Goal: Book appointment/travel/reservation

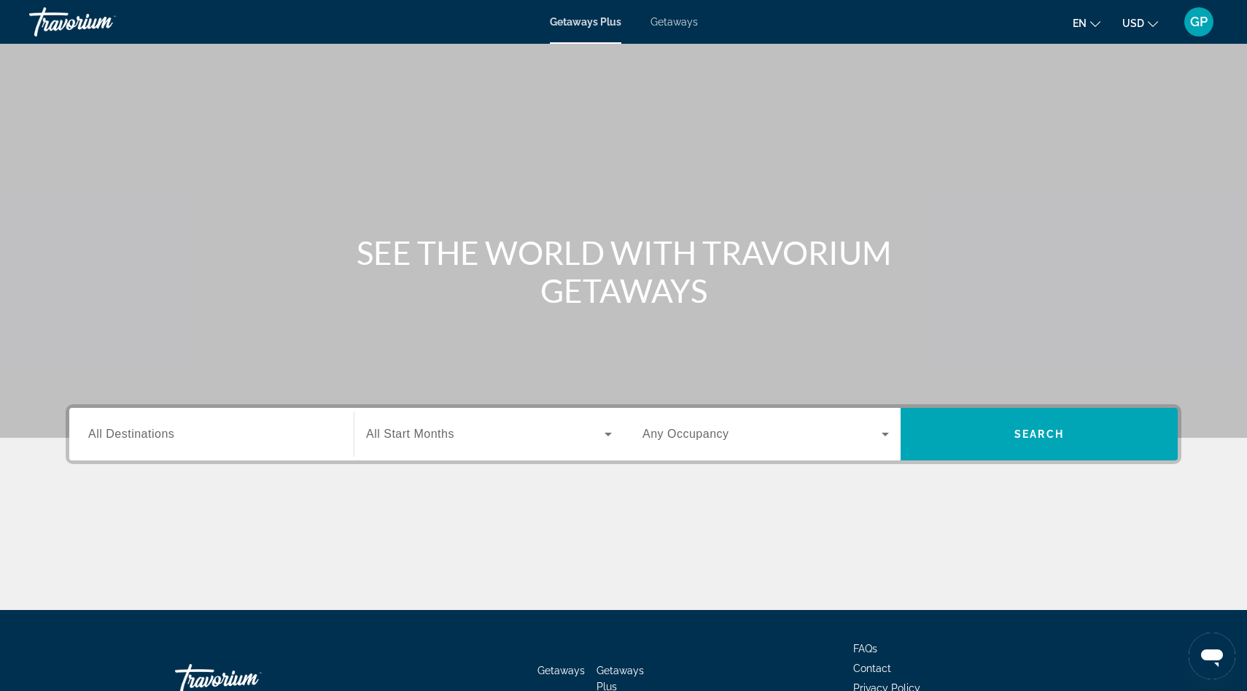
click at [113, 435] on span "All Destinations" at bounding box center [131, 433] width 86 height 12
click at [113, 435] on input "Destination All Destinations" at bounding box center [211, 435] width 247 height 18
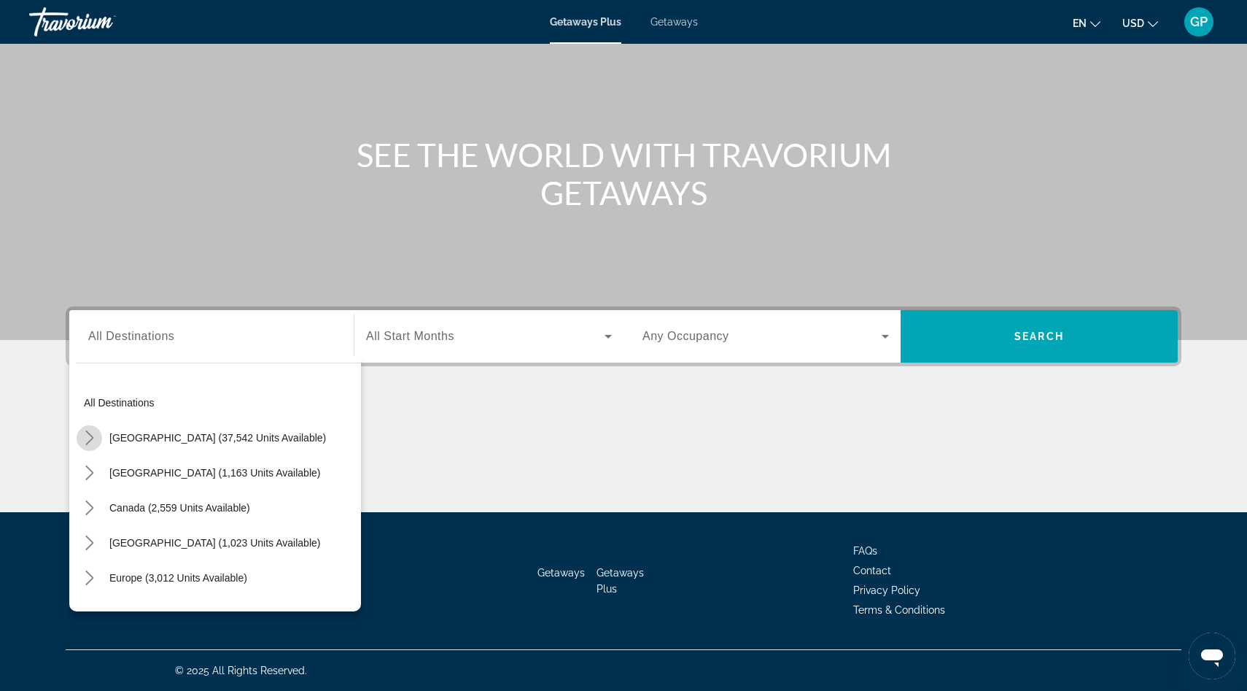
click at [90, 440] on icon "Toggle United States (37,542 units available) submenu" at bounding box center [89, 437] width 8 height 15
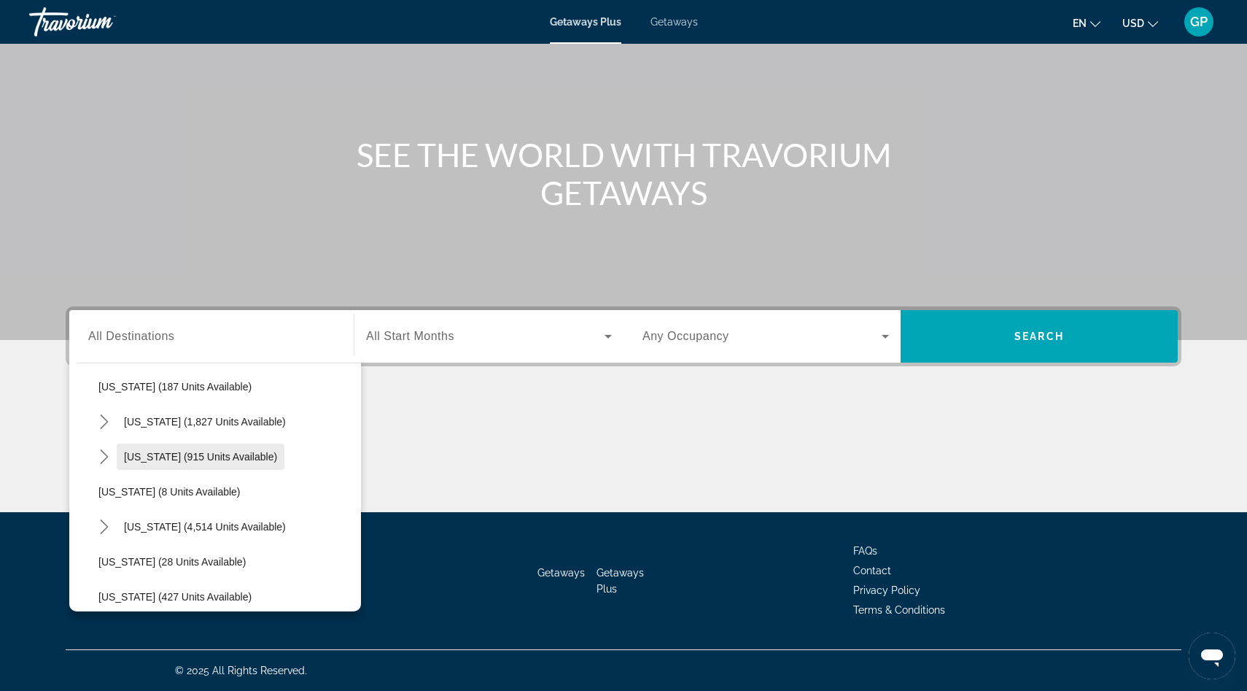
scroll to position [125, 0]
click at [104, 523] on icon "Toggle Florida (4,514 units available) submenu" at bounding box center [104, 523] width 15 height 15
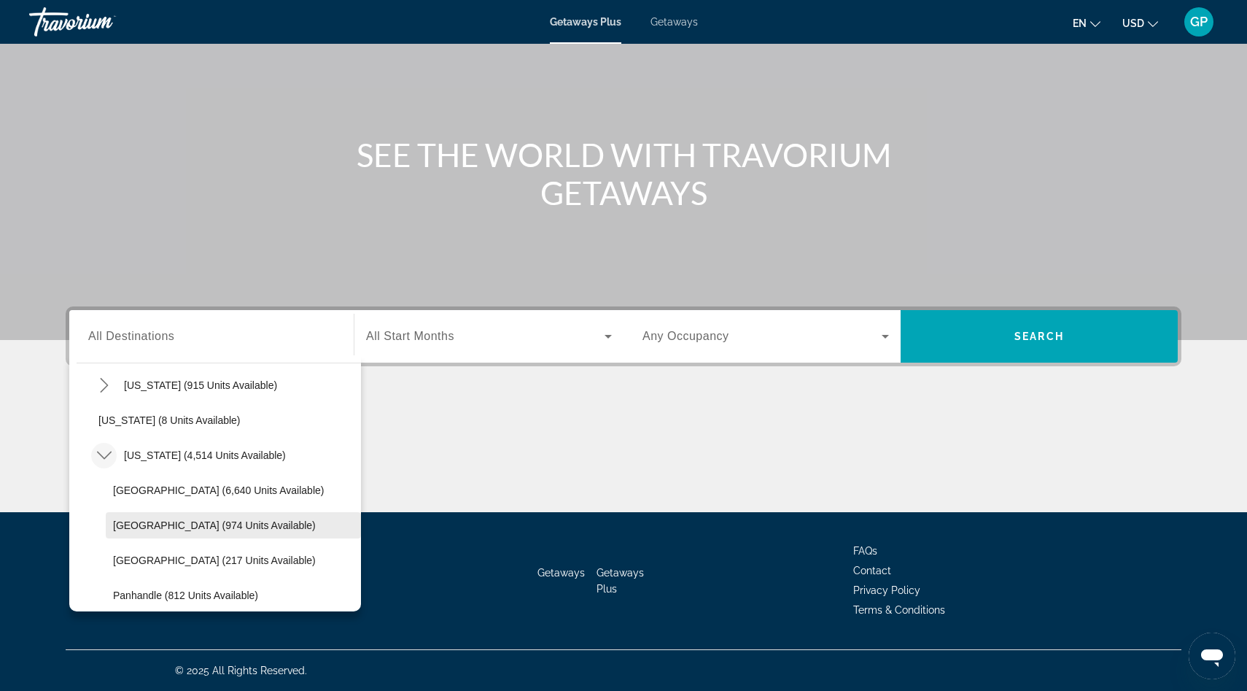
scroll to position [196, 0]
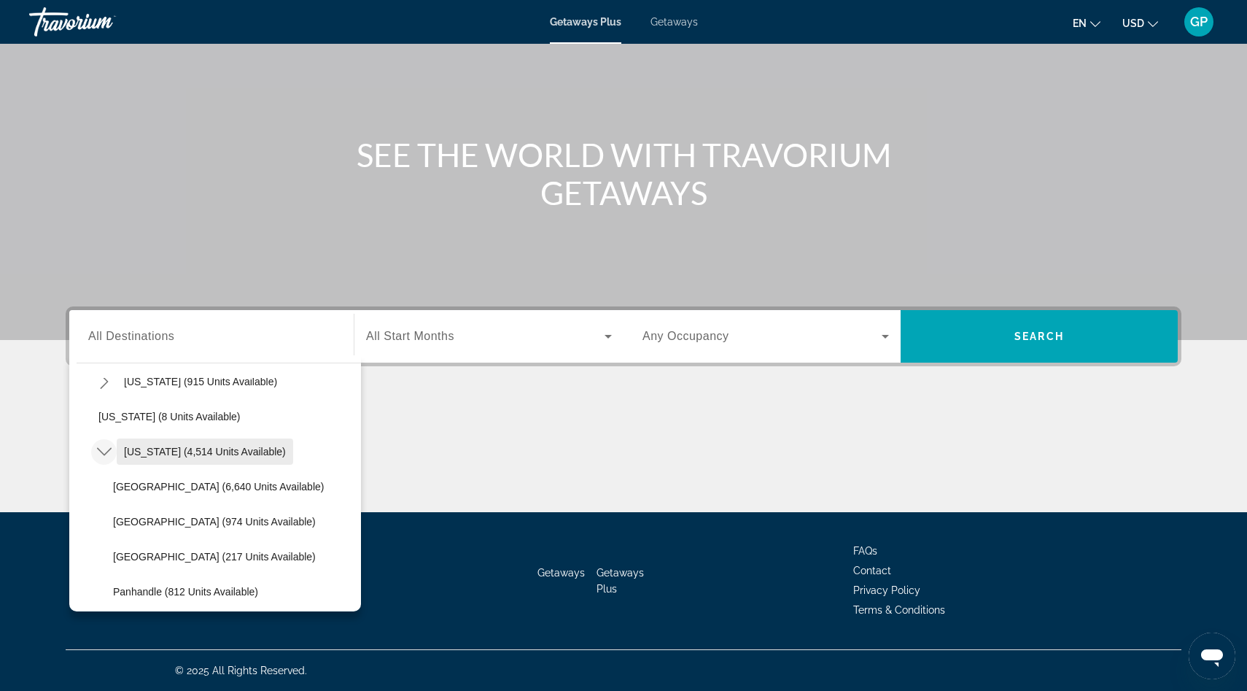
click at [147, 453] on span "[US_STATE] (4,514 units available)" at bounding box center [205, 452] width 162 height 12
type input "**********"
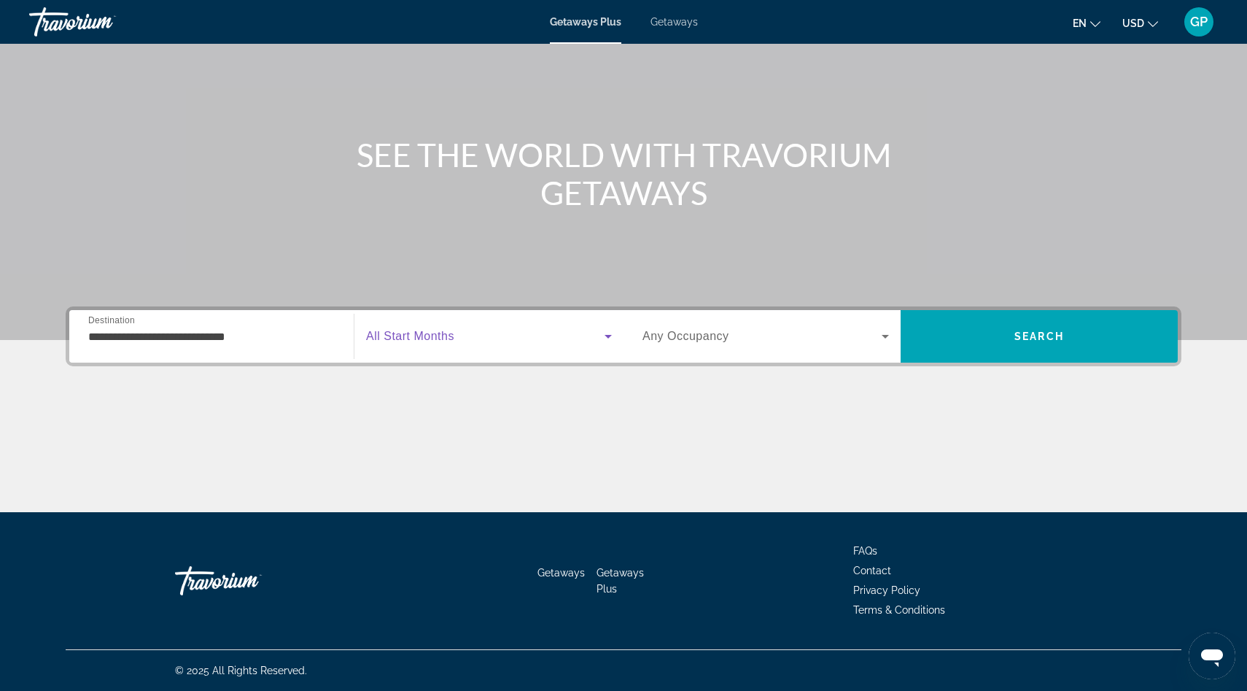
click at [610, 336] on icon "Search widget" at bounding box center [609, 337] width 18 height 18
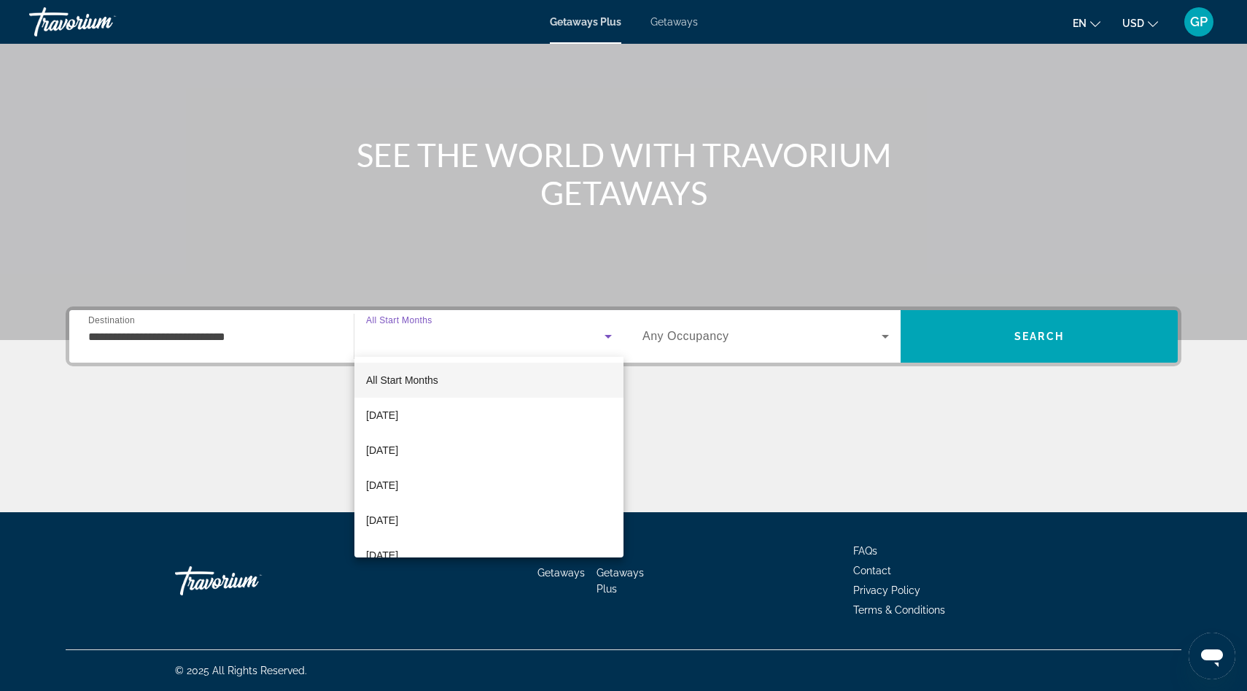
click at [719, 460] on div at bounding box center [623, 345] width 1247 height 691
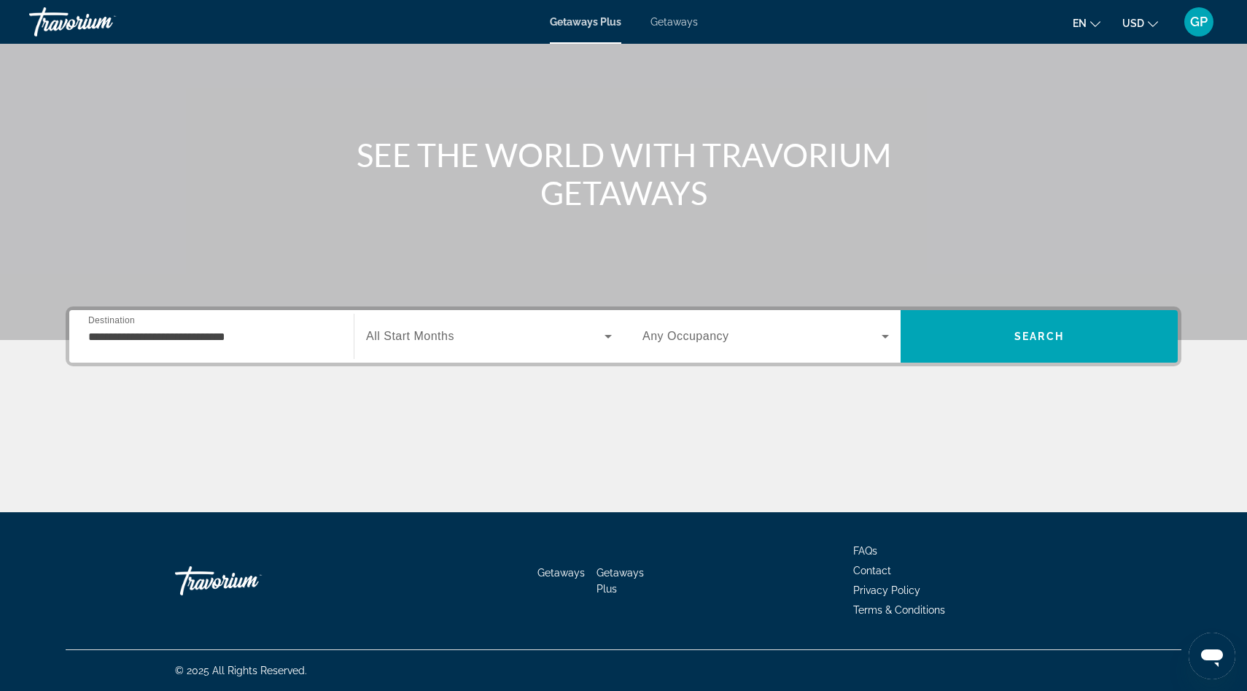
click at [886, 336] on icon "Search widget" at bounding box center [885, 337] width 7 height 4
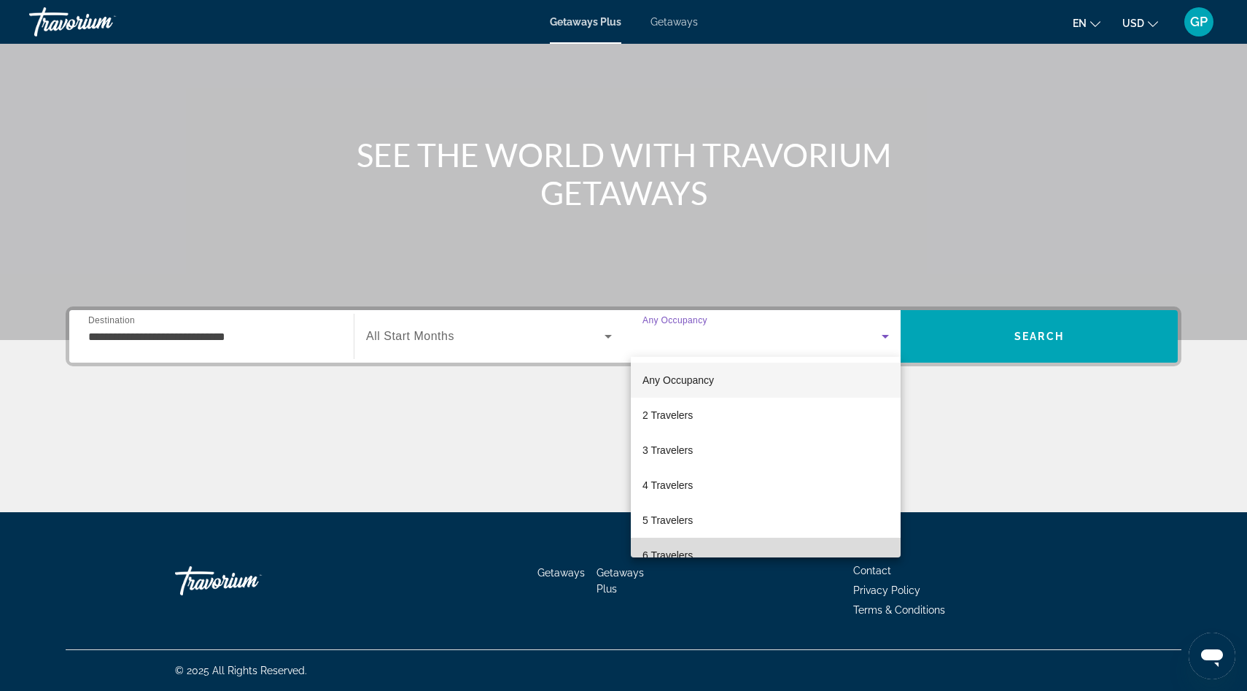
click at [741, 549] on mat-option "6 Travelers" at bounding box center [766, 555] width 270 height 35
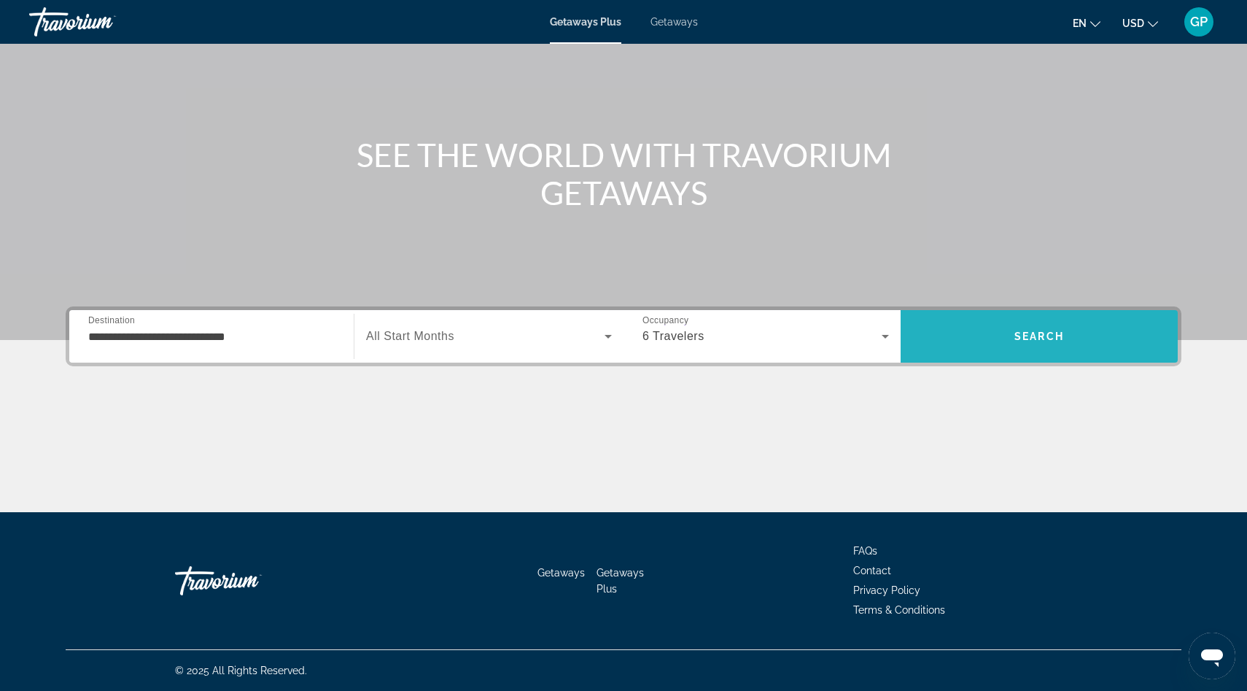
click at [1025, 333] on span "Search" at bounding box center [1040, 336] width 50 height 12
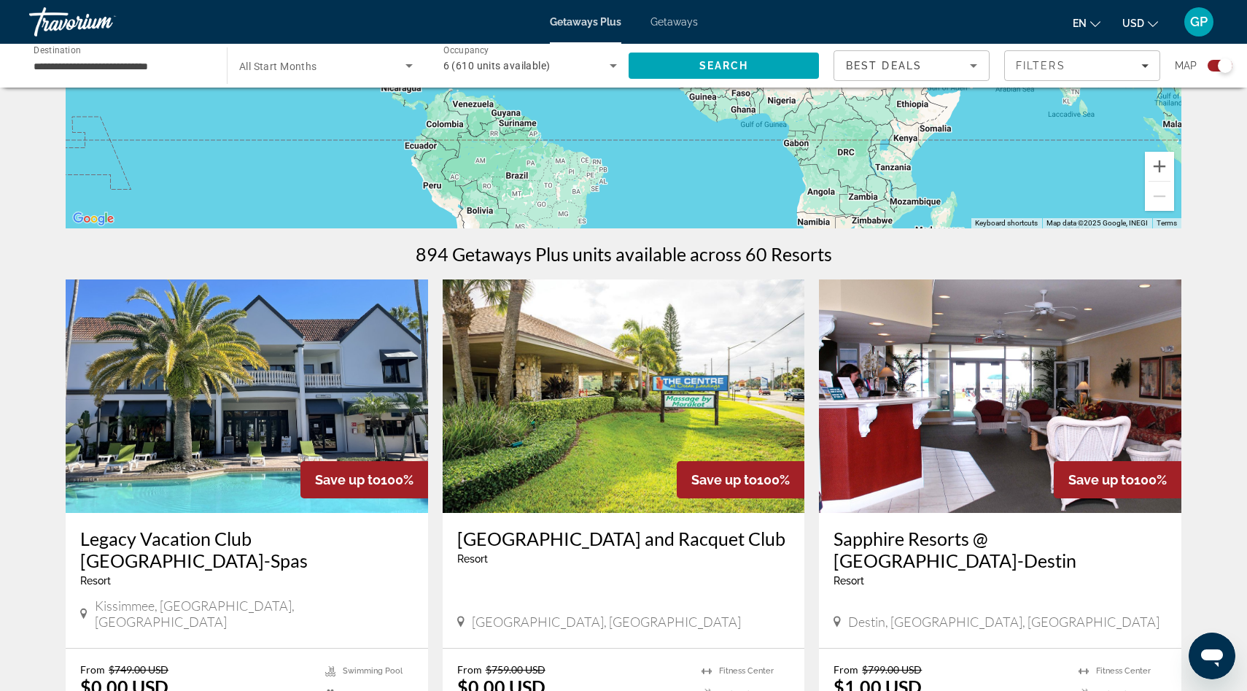
scroll to position [317, 0]
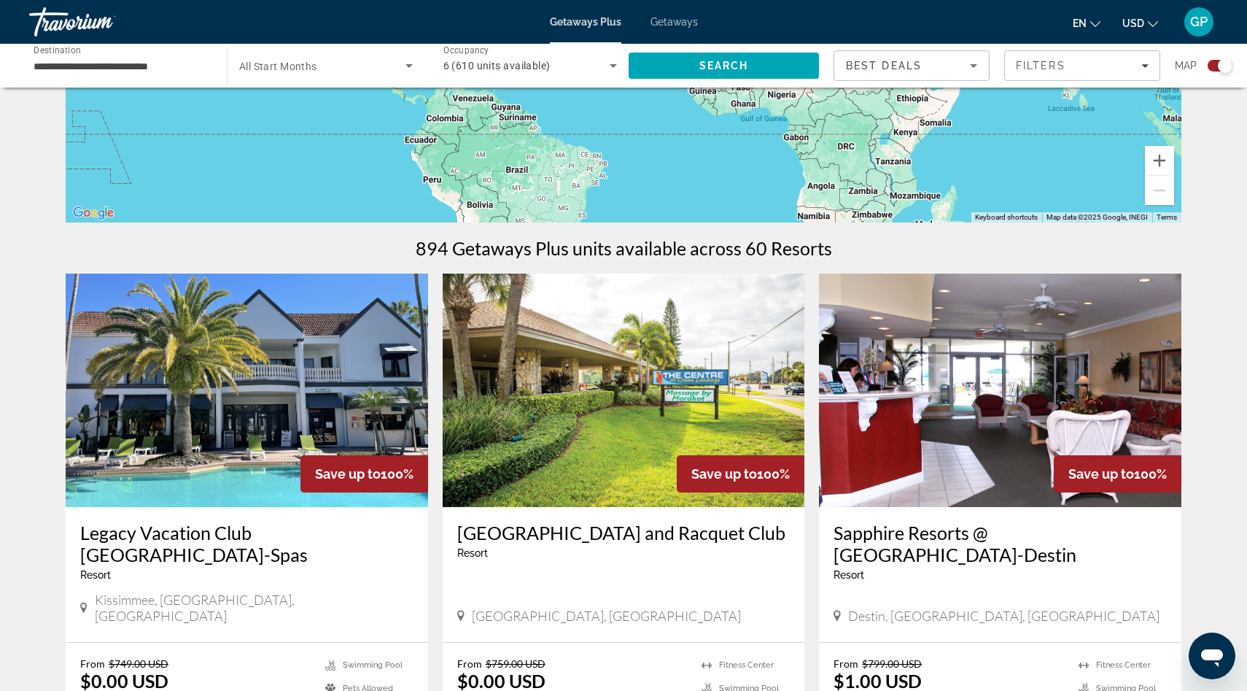
click at [217, 430] on img "Main content" at bounding box center [247, 390] width 363 height 233
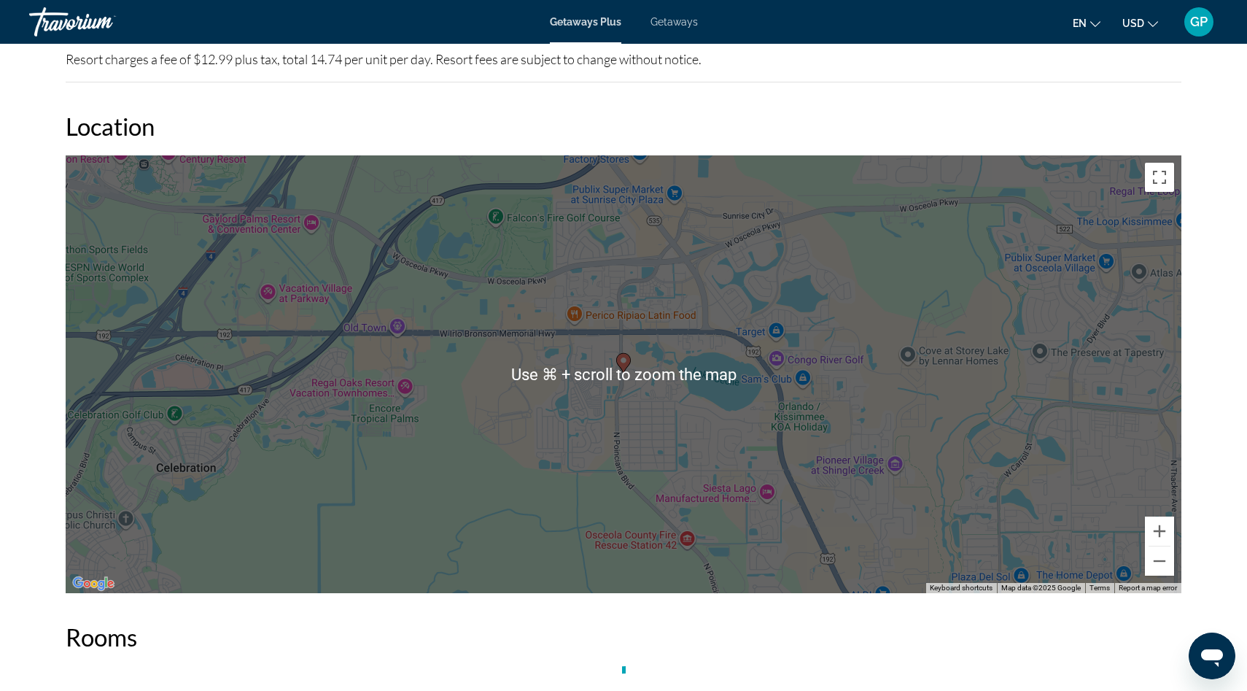
scroll to position [2234, 0]
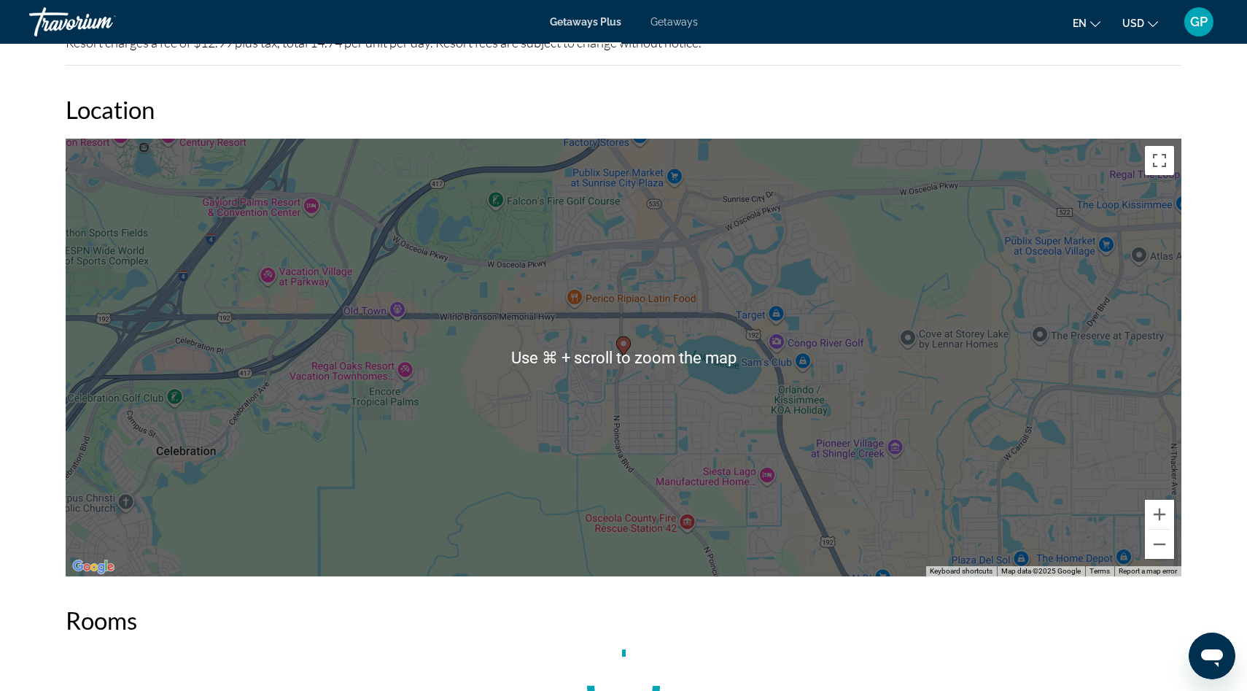
click at [592, 421] on div "To activate drag with keyboard, press Alt + Enter. Once in keyboard drag state,…" at bounding box center [624, 358] width 1116 height 438
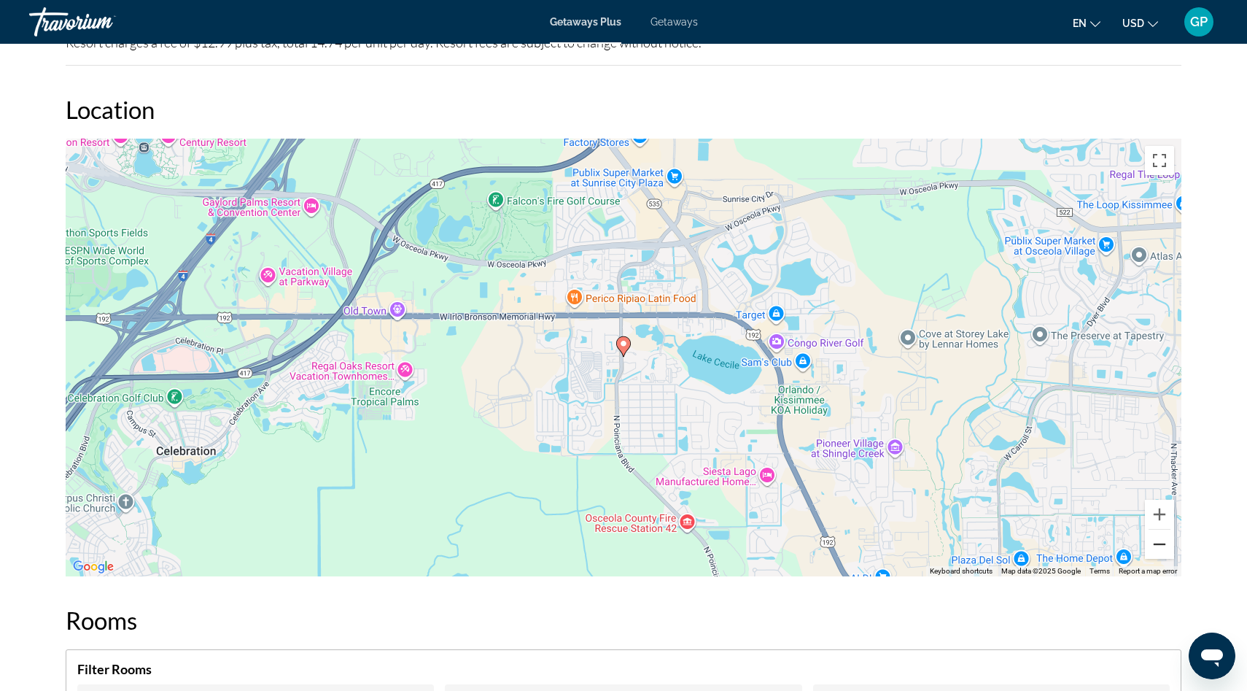
click at [1159, 535] on button "Zoom out" at bounding box center [1159, 544] width 29 height 29
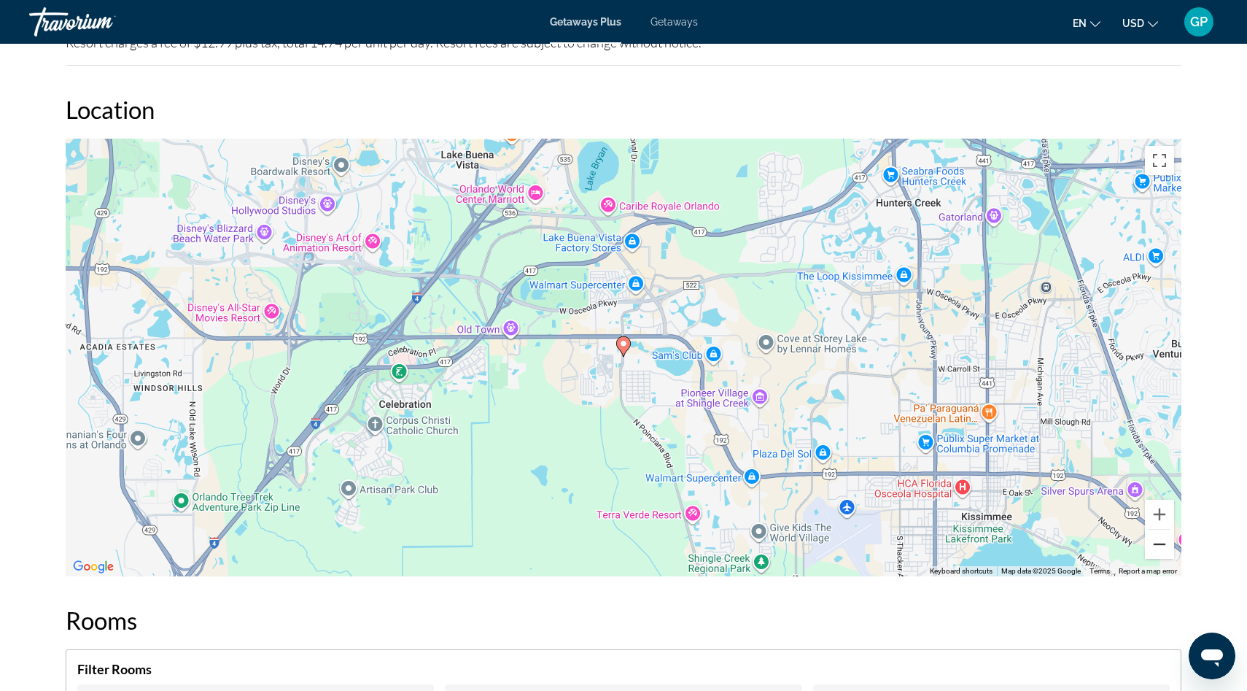
click at [1159, 535] on button "Zoom out" at bounding box center [1159, 544] width 29 height 29
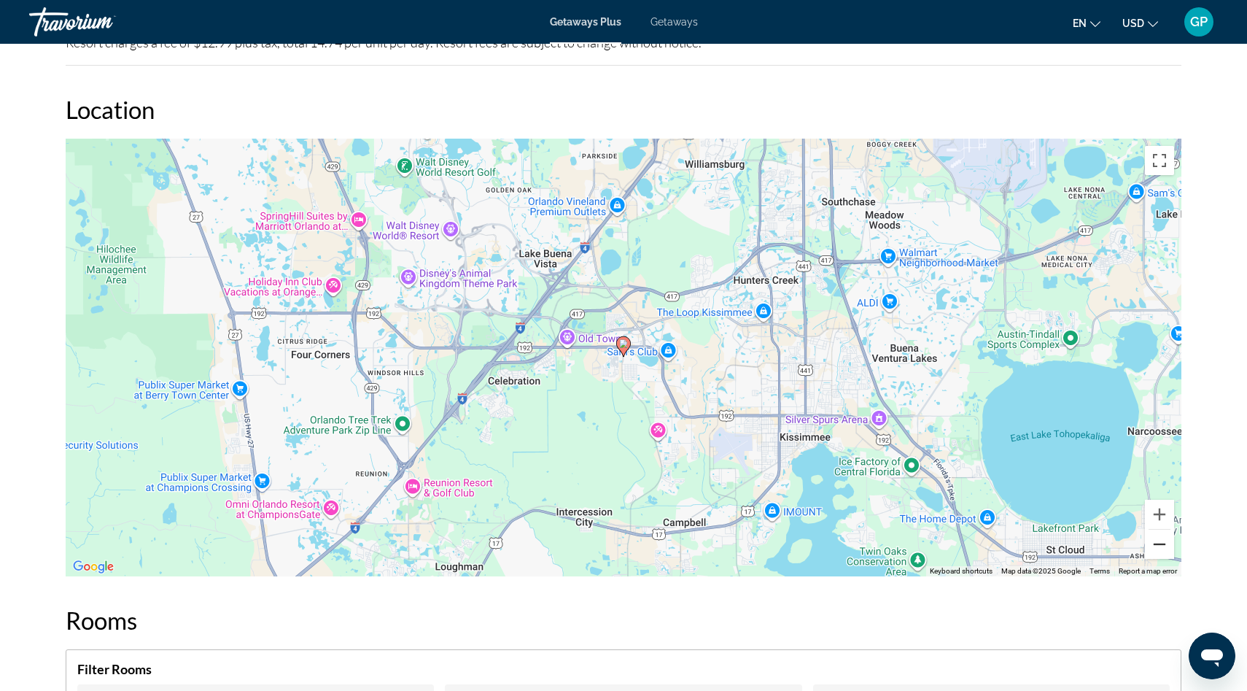
click at [1159, 535] on button "Zoom out" at bounding box center [1159, 544] width 29 height 29
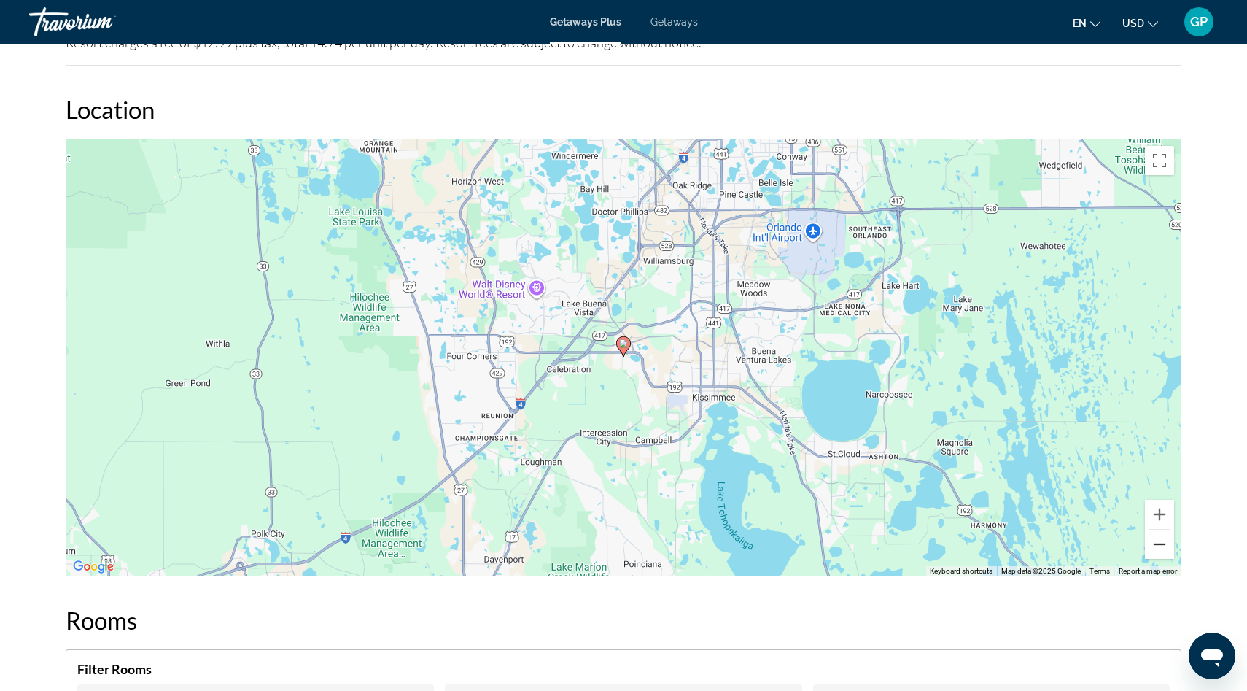
click at [1159, 535] on button "Zoom out" at bounding box center [1159, 544] width 29 height 29
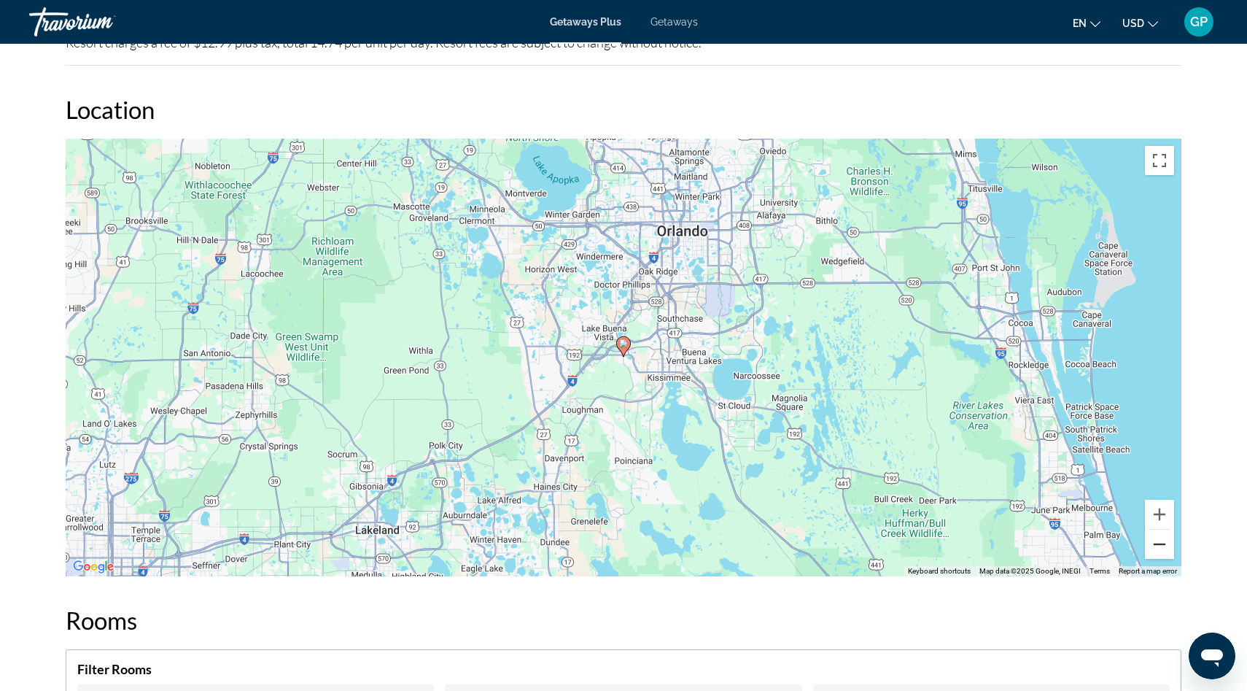
click at [1159, 535] on button "Zoom out" at bounding box center [1159, 544] width 29 height 29
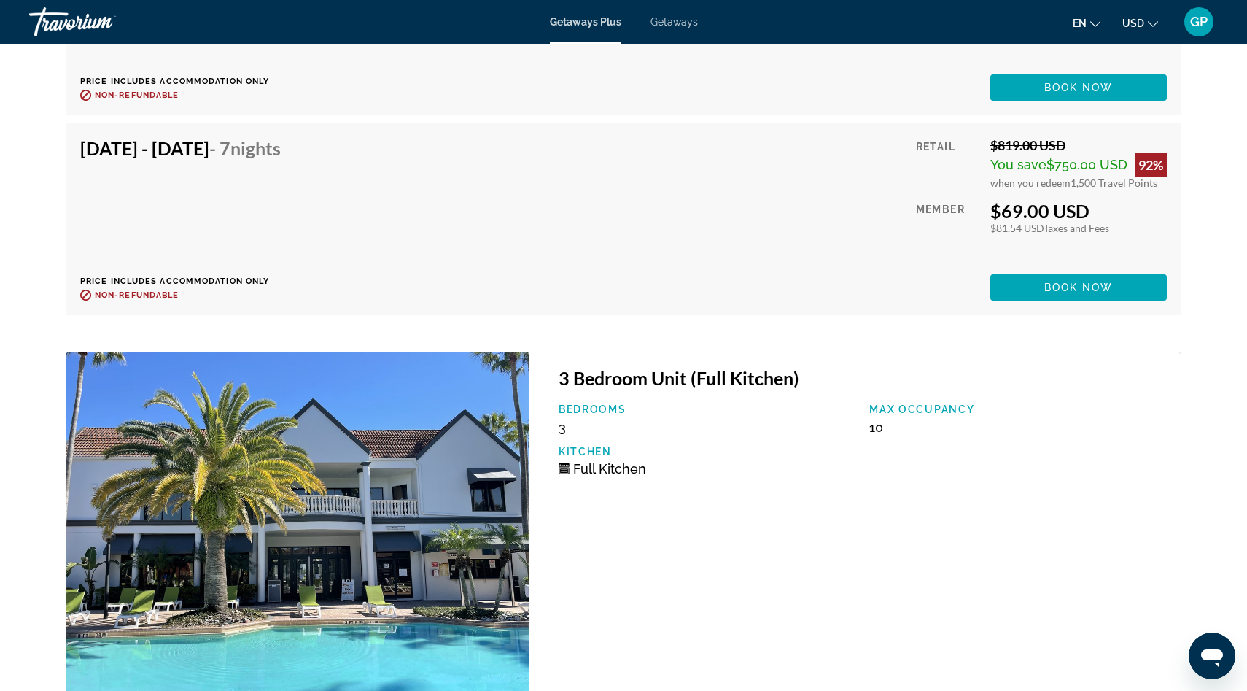
scroll to position [11414, 0]
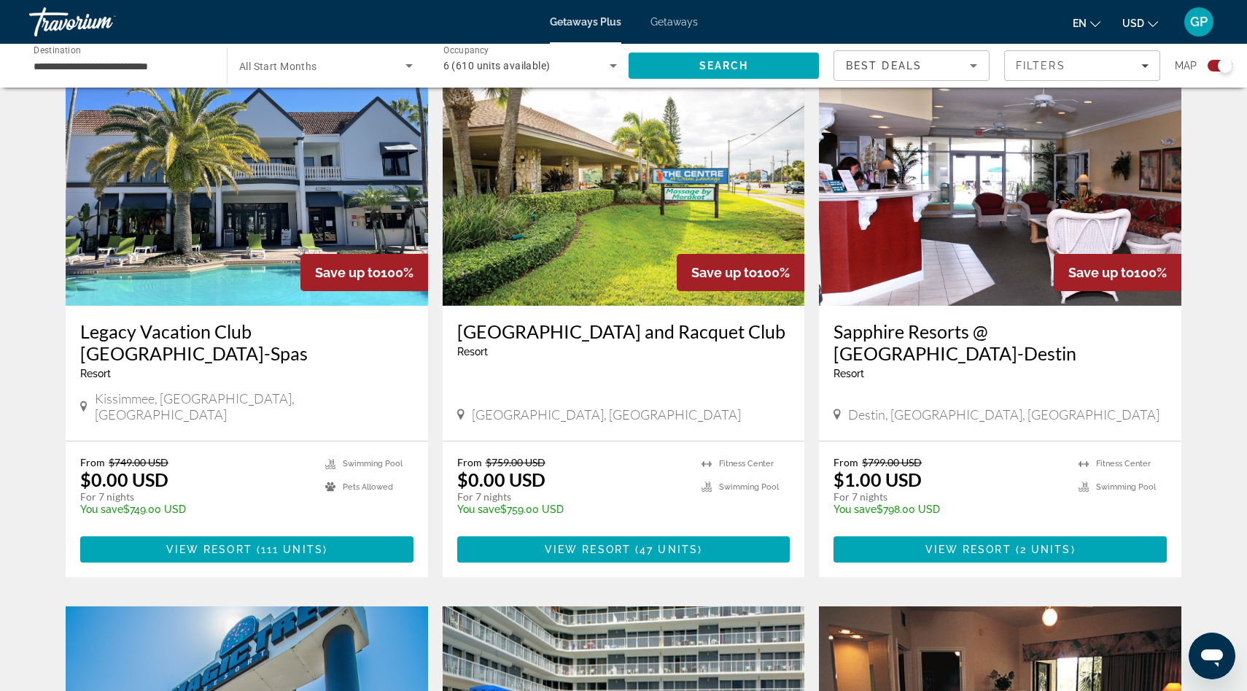
scroll to position [519, 0]
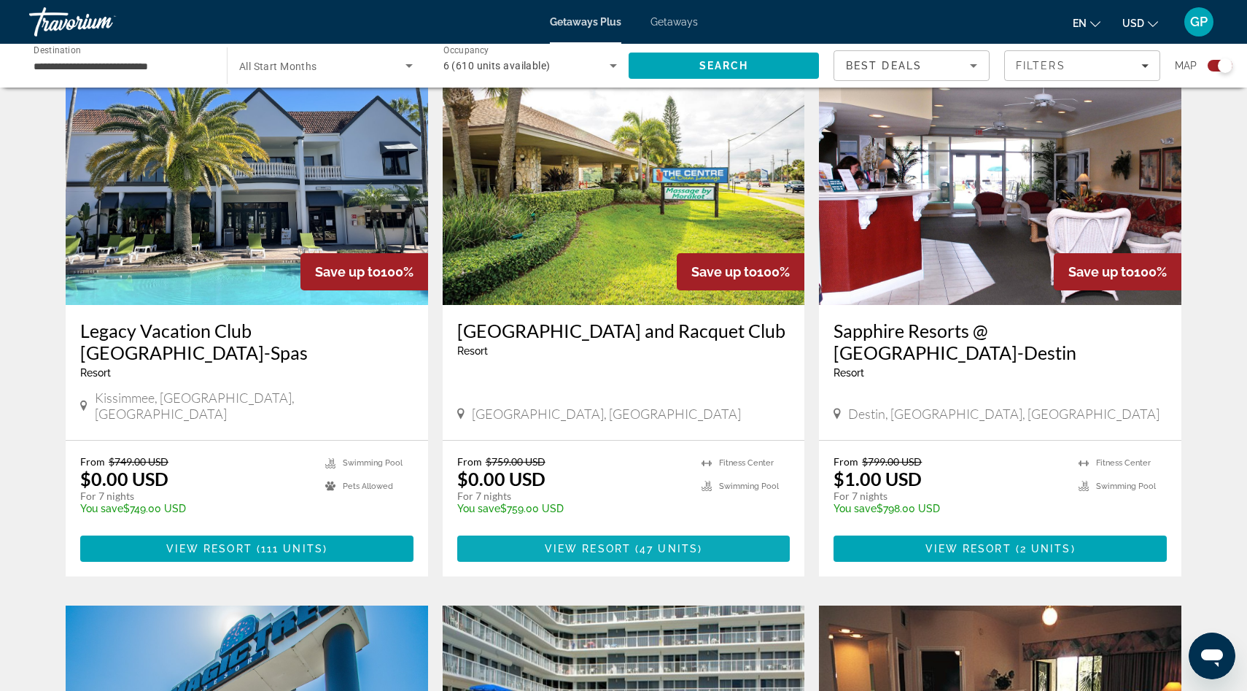
click at [648, 543] on span "47 units" at bounding box center [669, 549] width 58 height 12
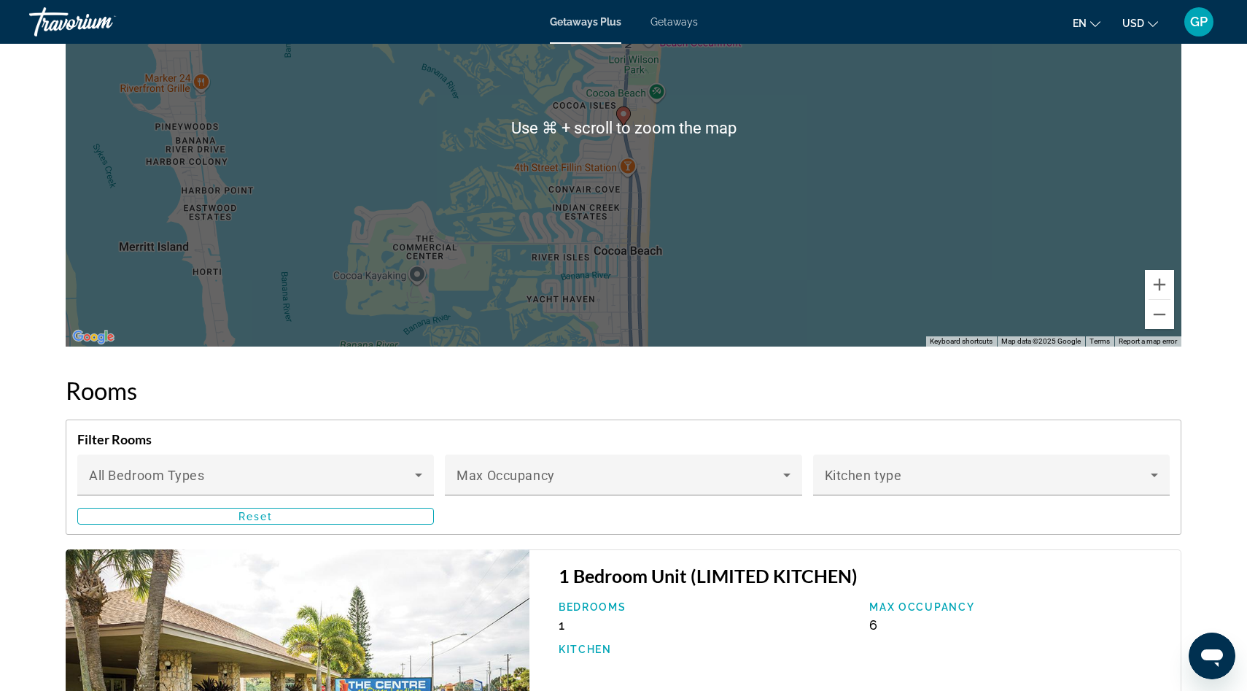
scroll to position [1927, 0]
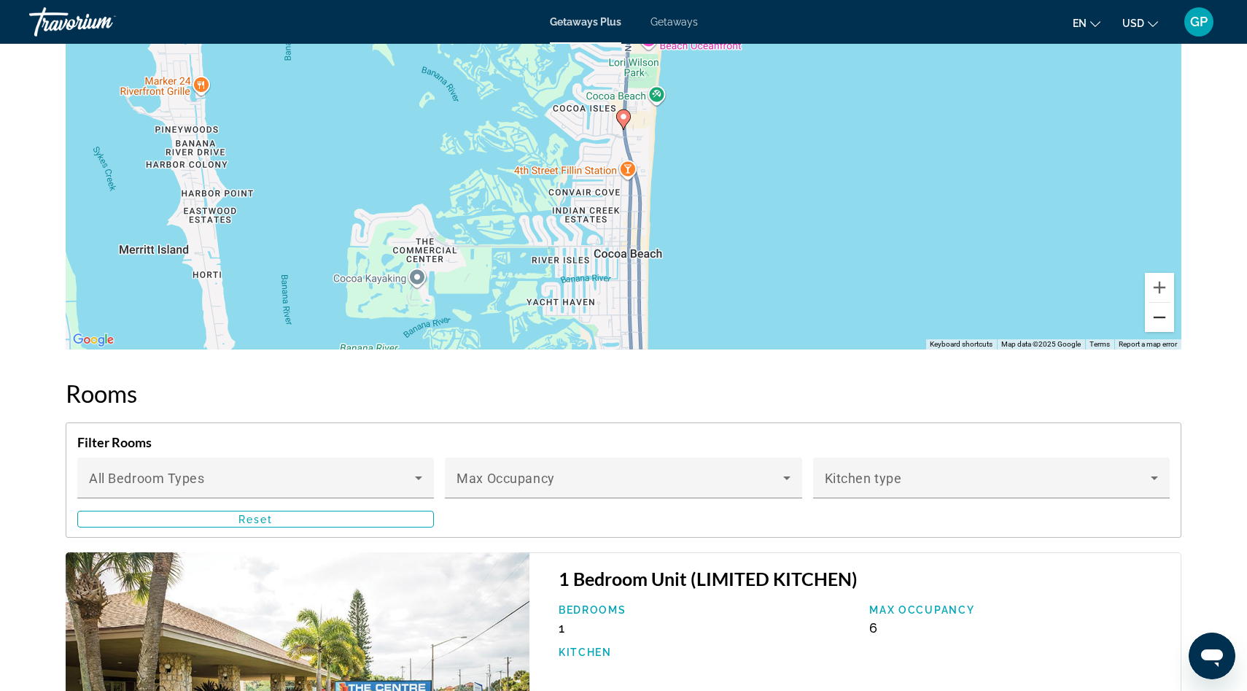
click at [1158, 319] on button "Zoom out" at bounding box center [1159, 317] width 29 height 29
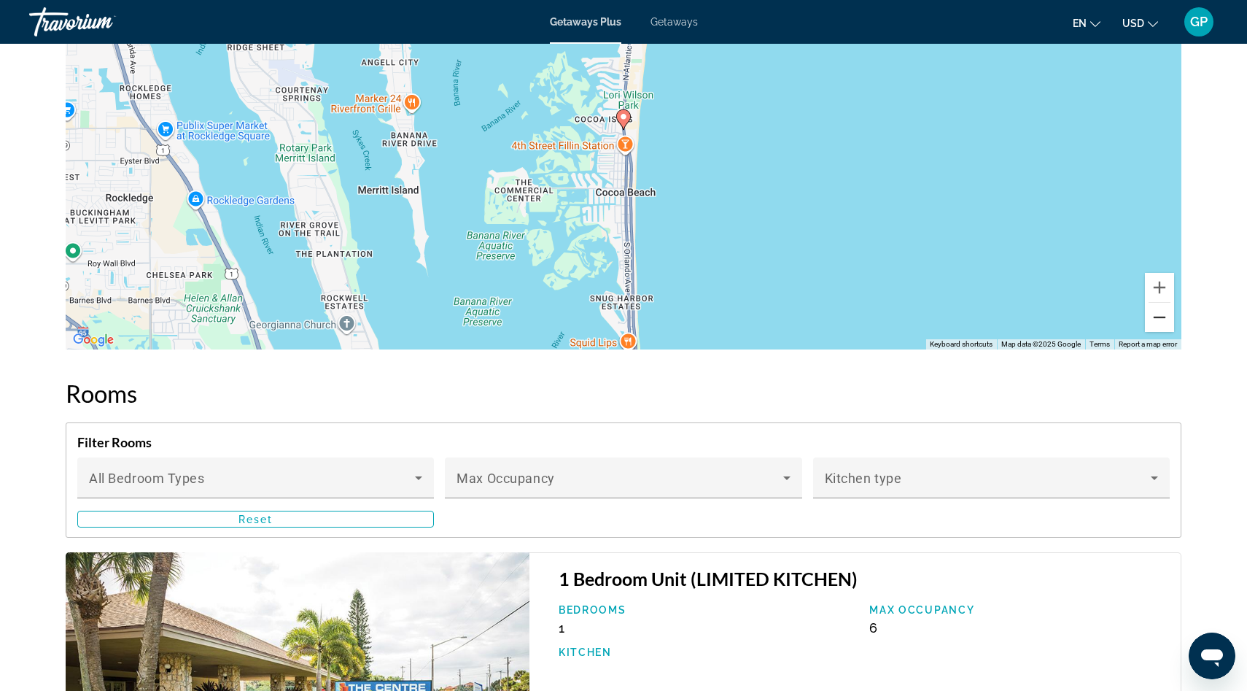
click at [1158, 319] on button "Zoom out" at bounding box center [1159, 317] width 29 height 29
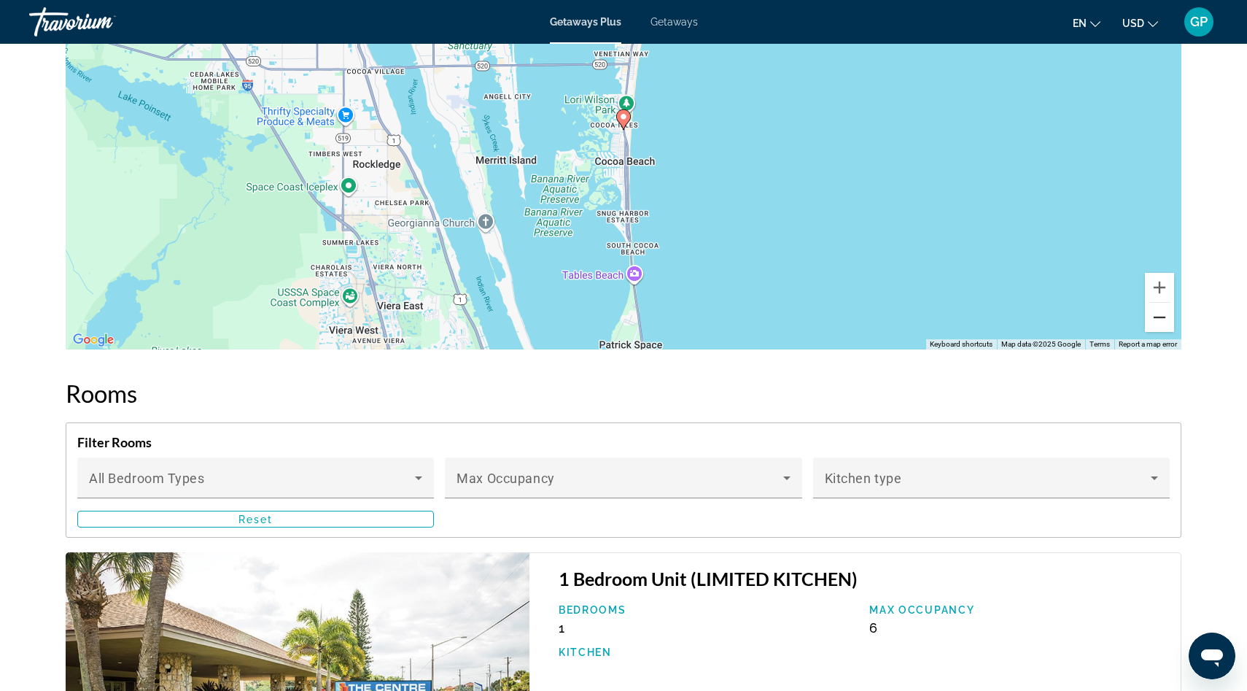
click at [1158, 318] on button "Zoom out" at bounding box center [1159, 317] width 29 height 29
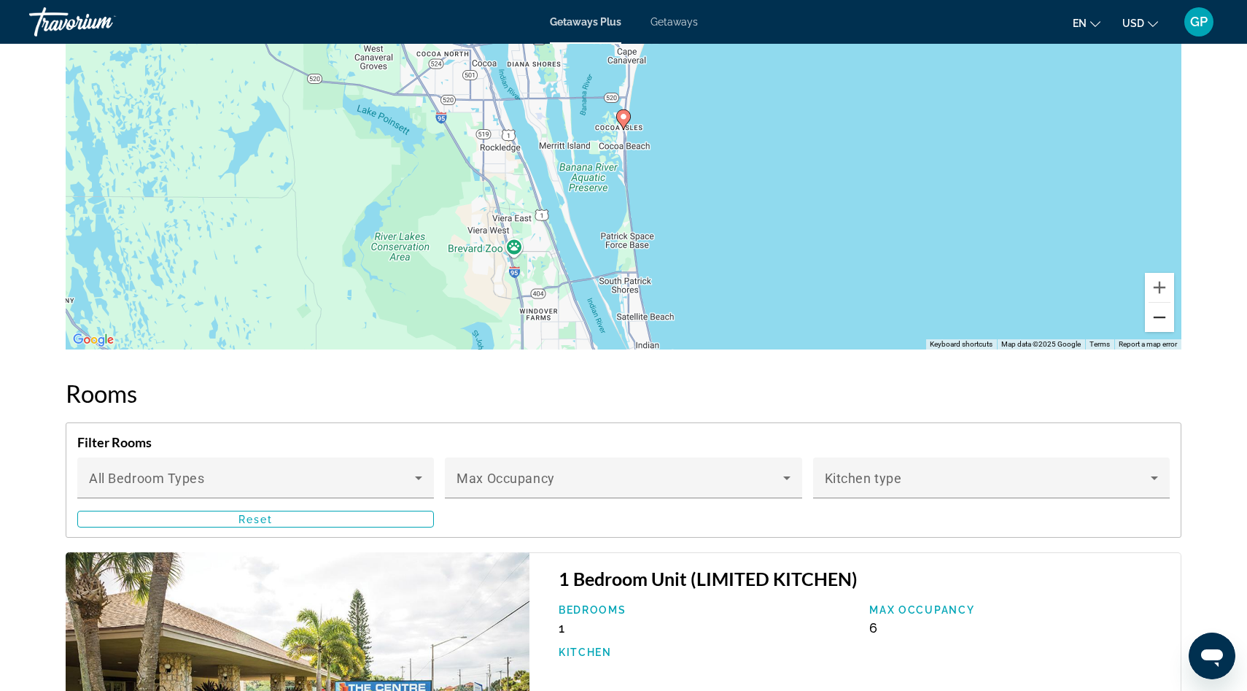
click at [1158, 318] on button "Zoom out" at bounding box center [1159, 317] width 29 height 29
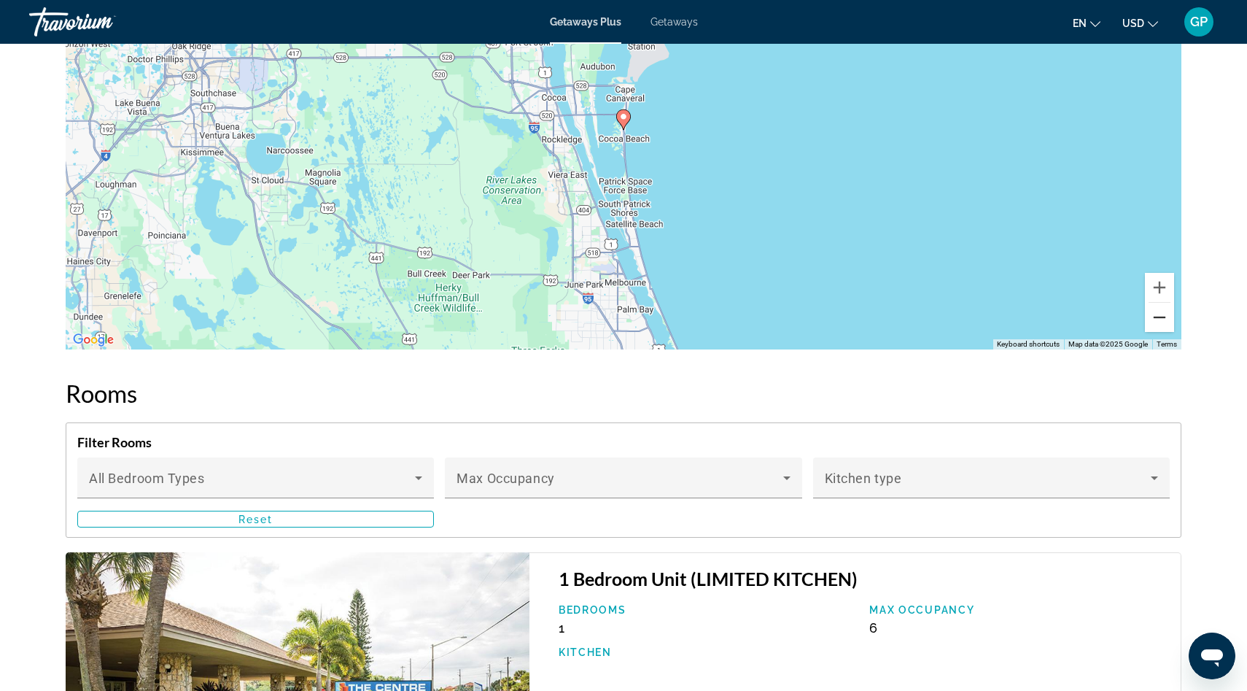
click at [1158, 319] on button "Zoom out" at bounding box center [1159, 317] width 29 height 29
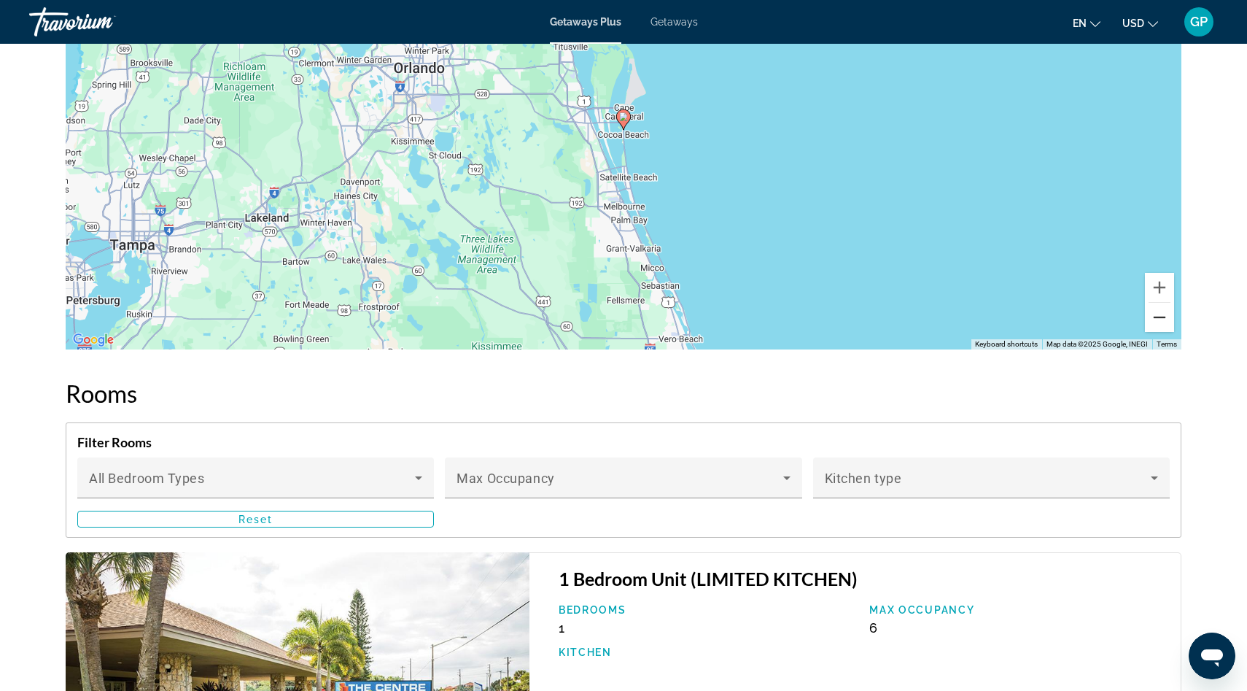
click at [1158, 319] on button "Zoom out" at bounding box center [1159, 317] width 29 height 29
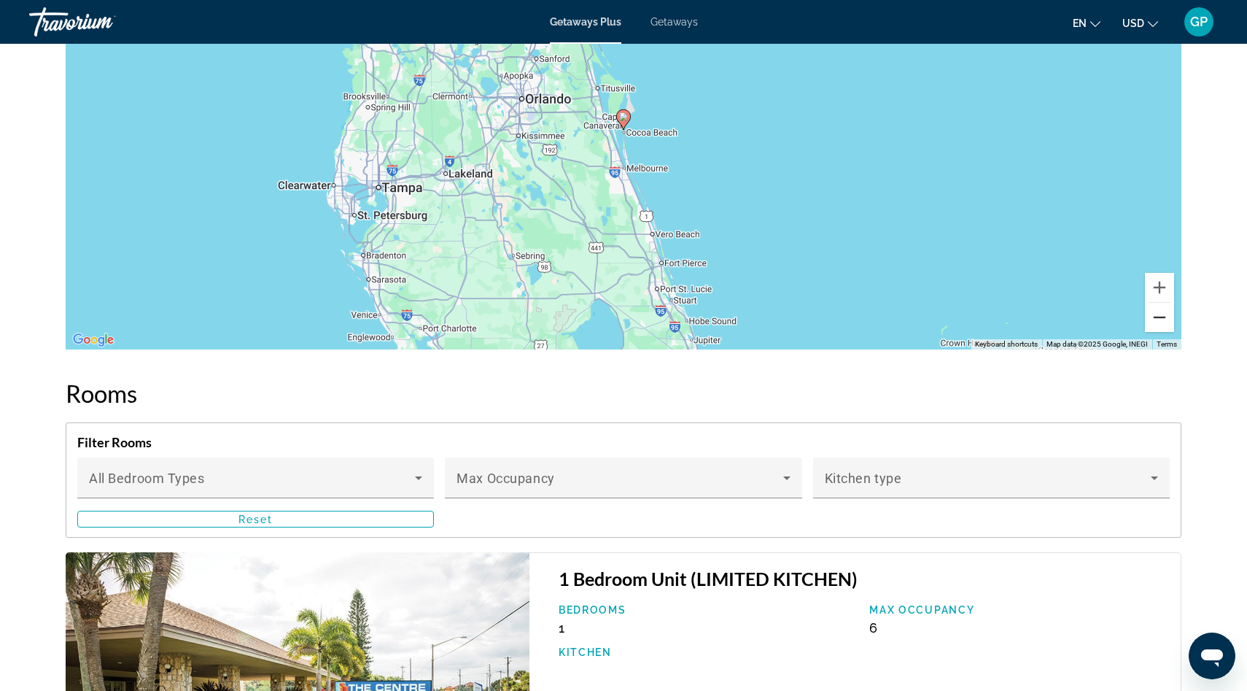
click at [1158, 319] on button "Zoom out" at bounding box center [1159, 317] width 29 height 29
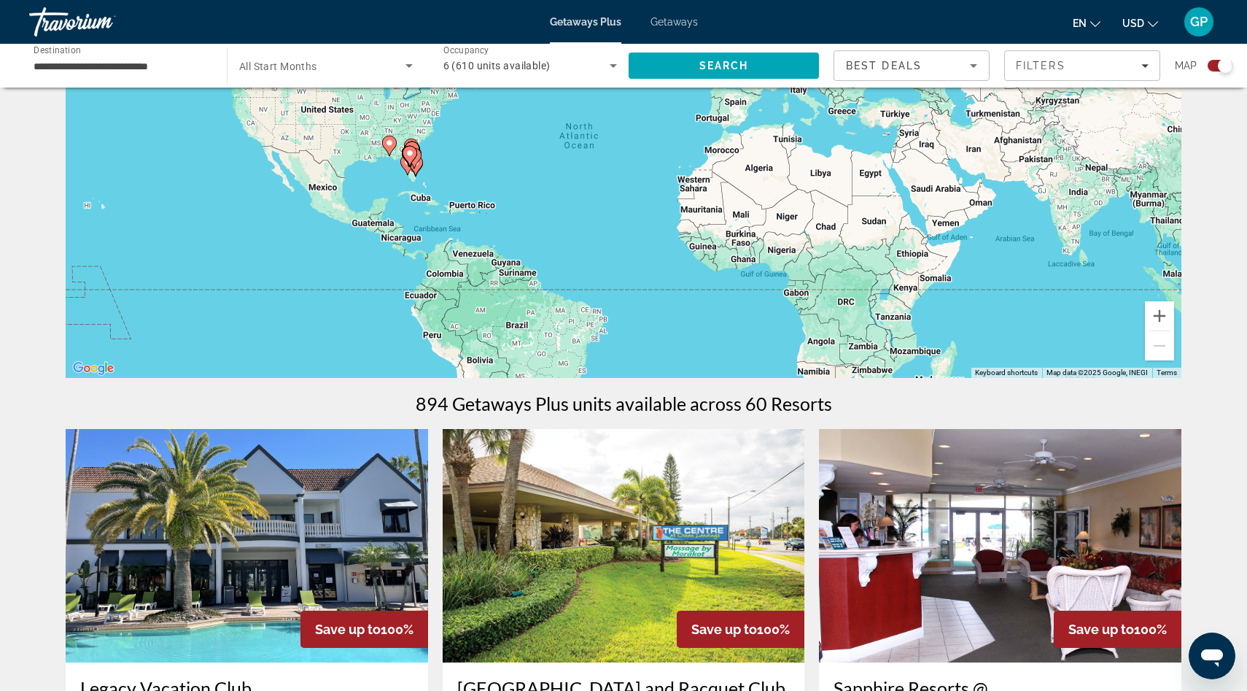
scroll to position [163, 0]
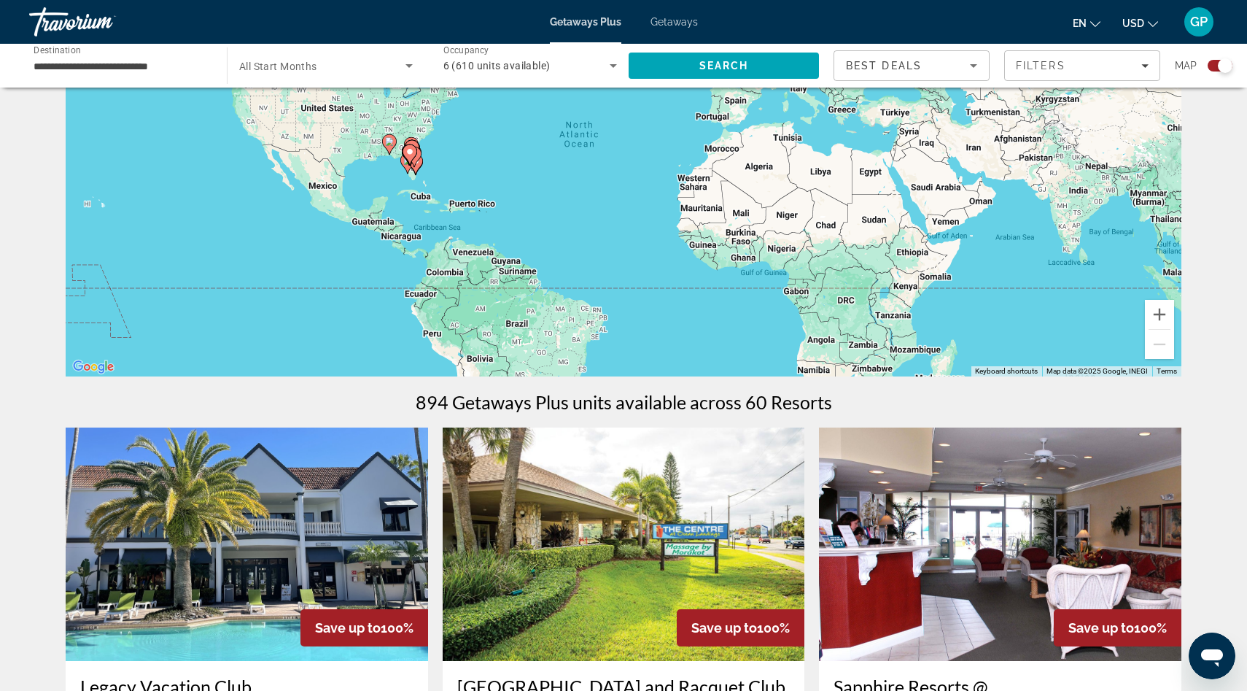
click at [405, 169] on icon "Main content" at bounding box center [407, 163] width 15 height 20
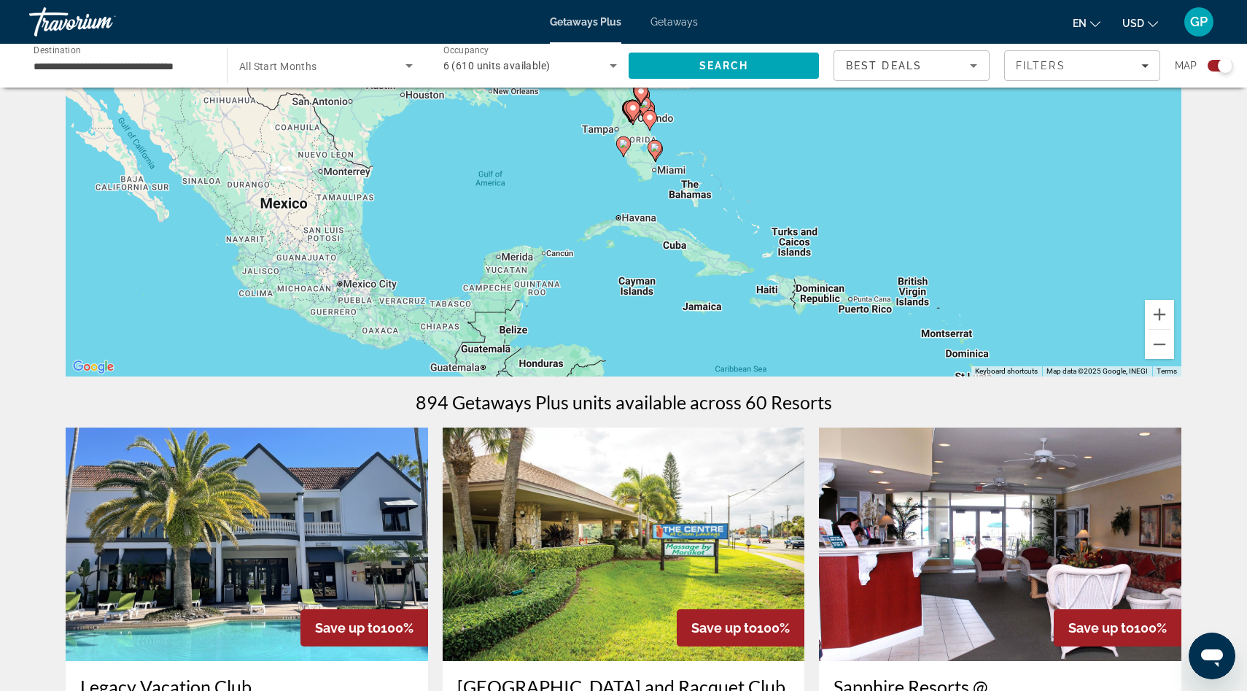
click at [625, 144] on image "Main content" at bounding box center [623, 143] width 9 height 9
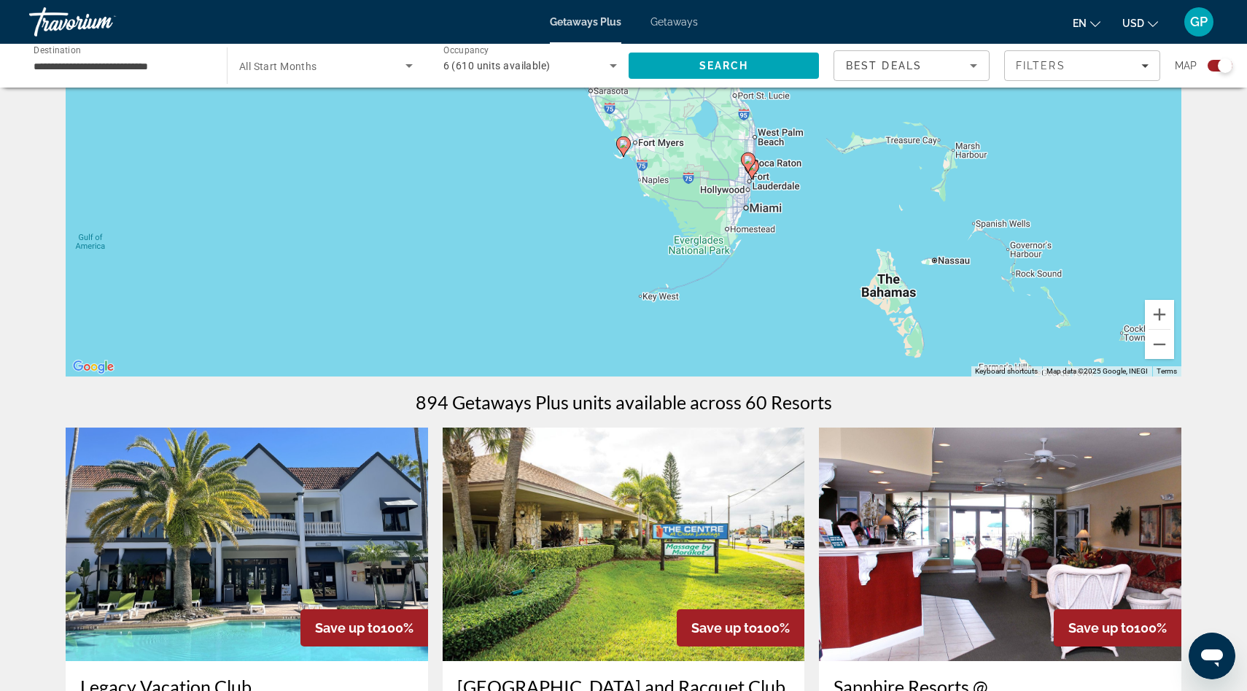
click at [625, 146] on image "Main content" at bounding box center [623, 143] width 9 height 9
type input "**********"
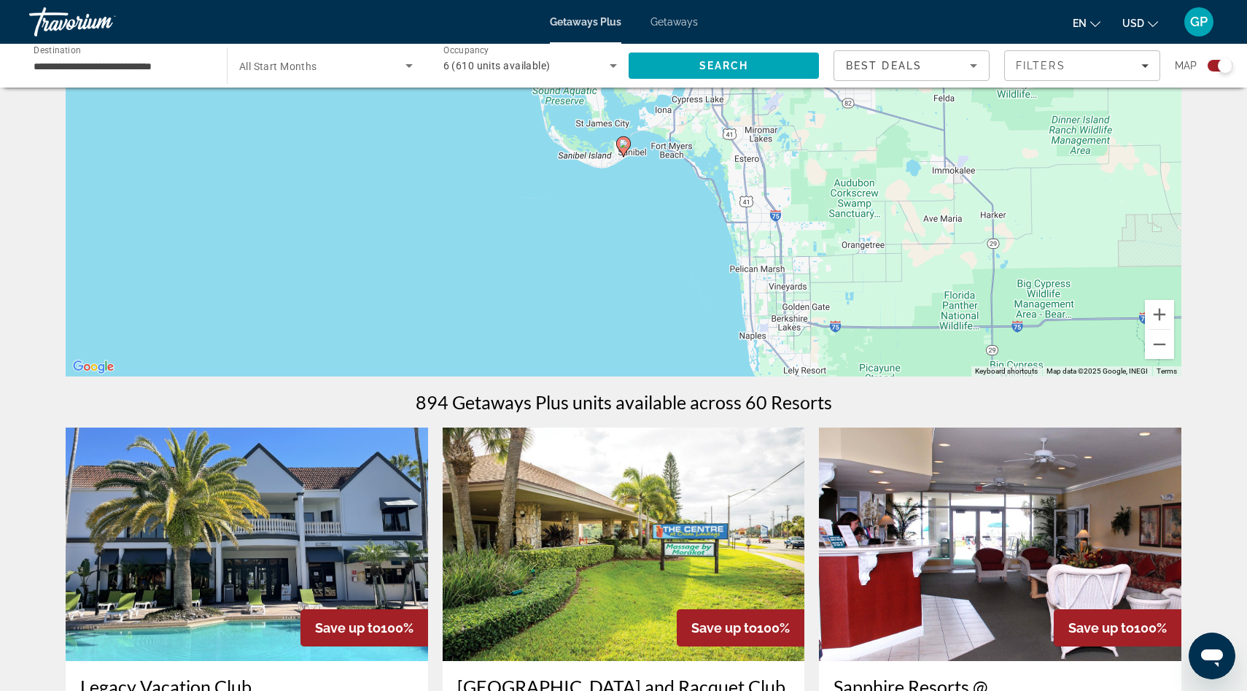
click at [622, 144] on image "Main content" at bounding box center [623, 143] width 9 height 9
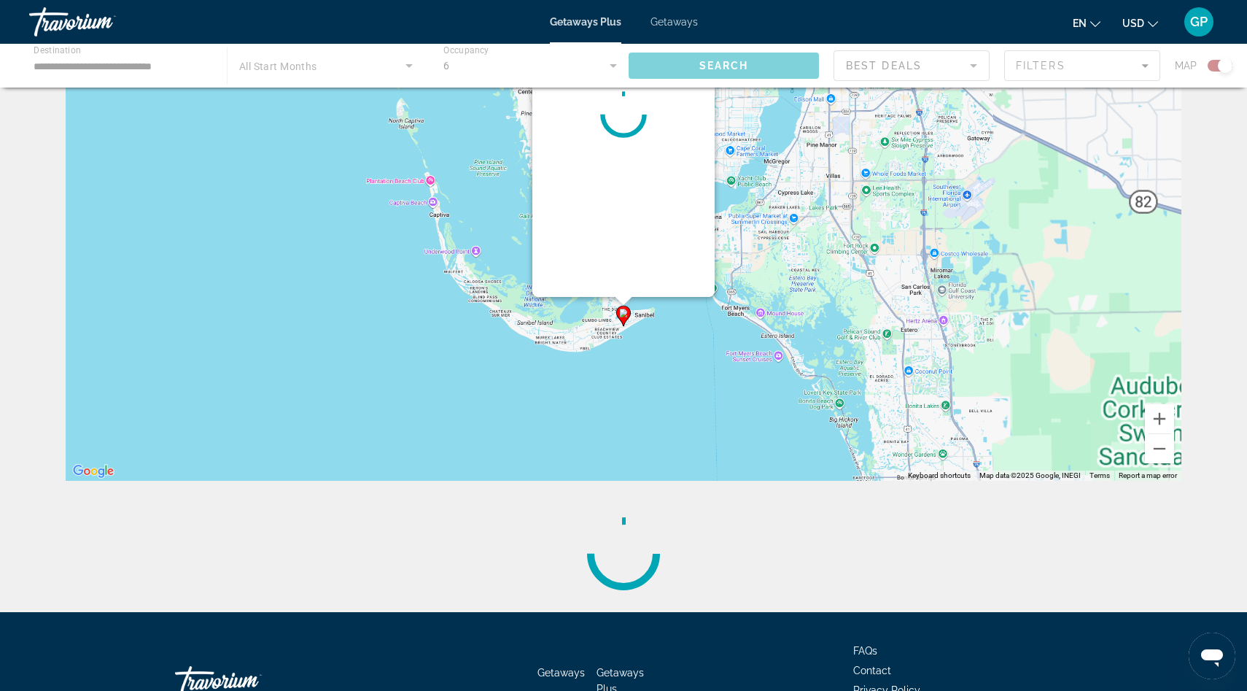
scroll to position [0, 0]
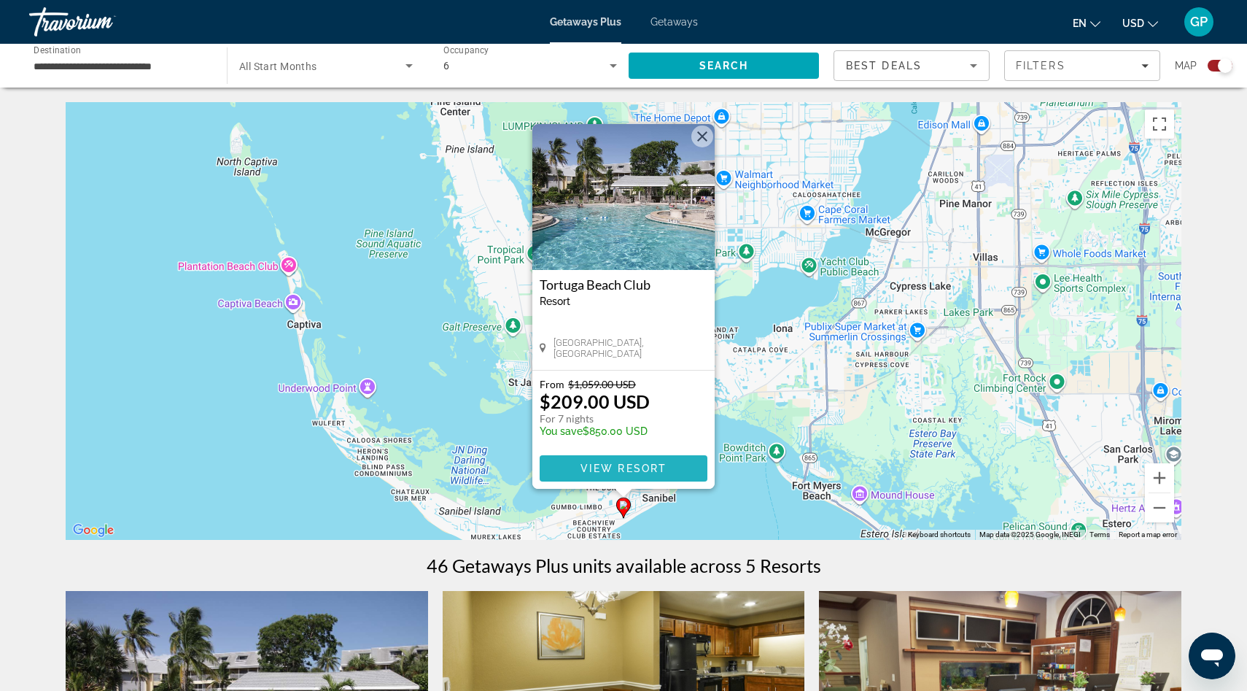
click at [622, 468] on span "View Resort" at bounding box center [624, 469] width 86 height 12
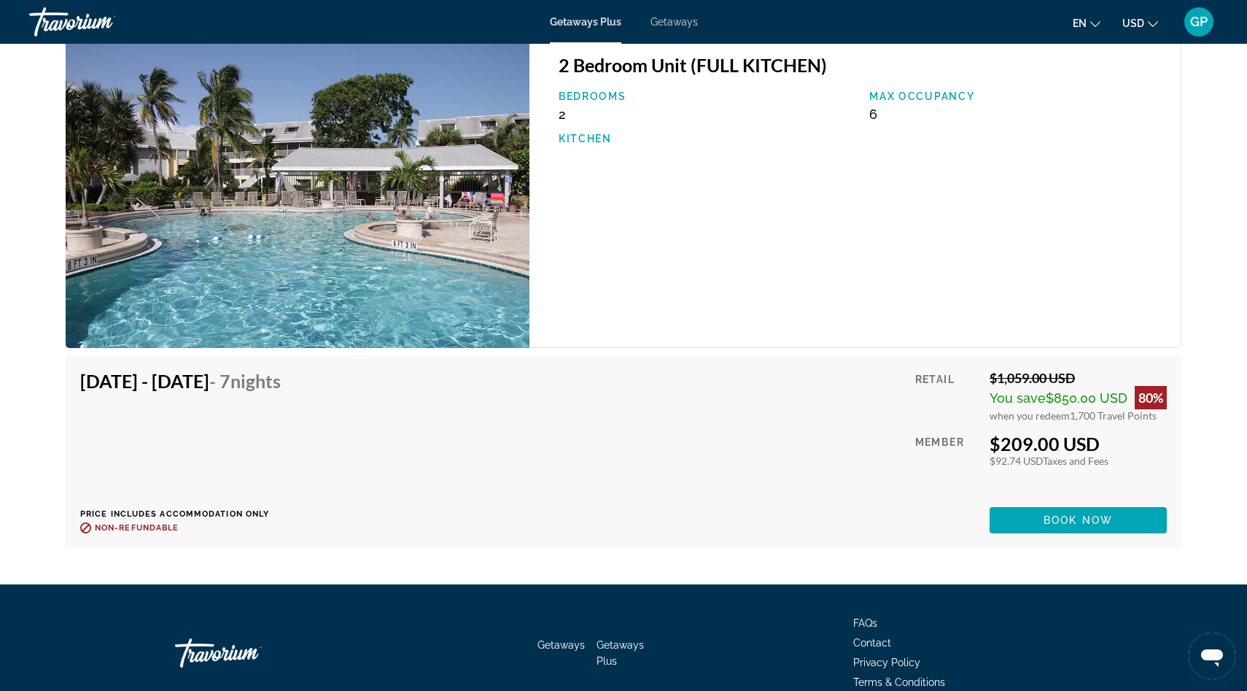
scroll to position [2259, 0]
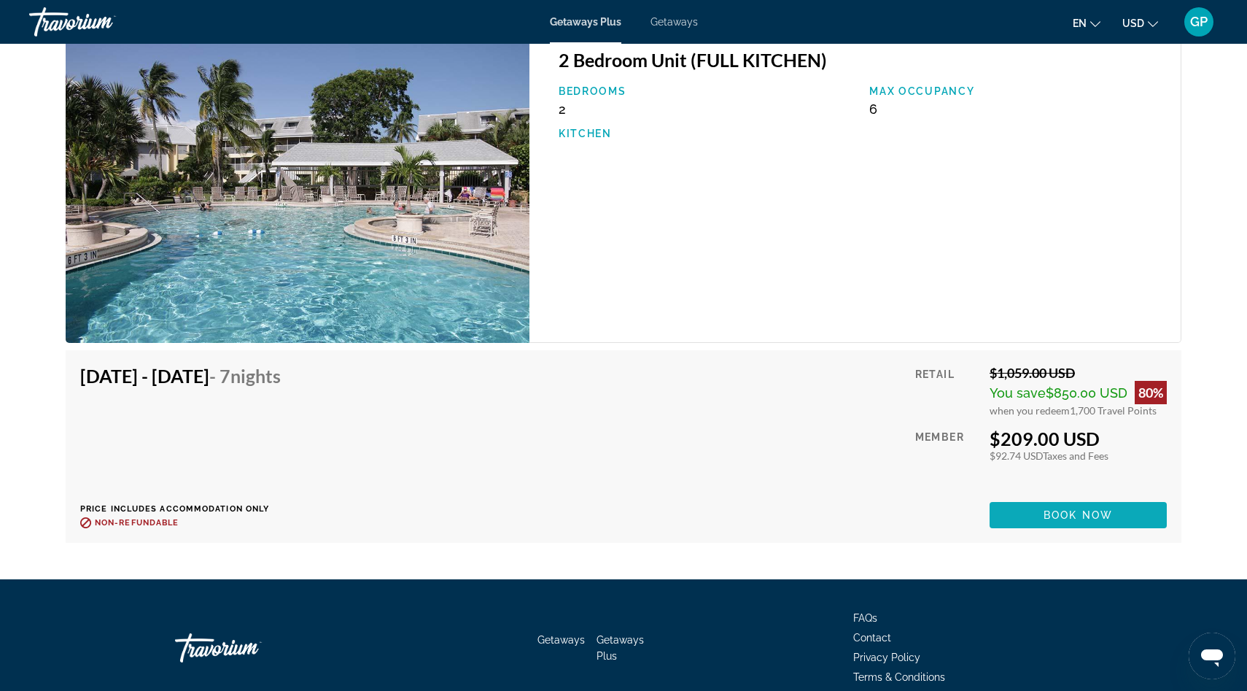
click at [1072, 514] on span "Book now" at bounding box center [1078, 515] width 69 height 12
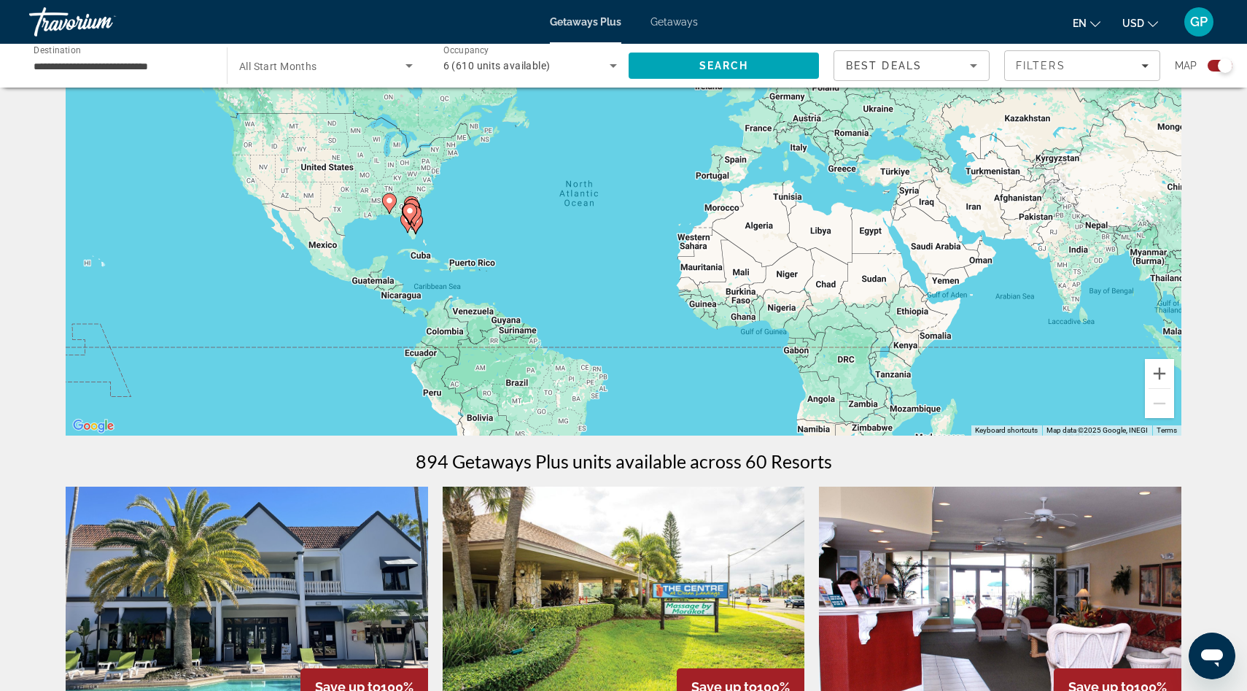
scroll to position [114, 0]
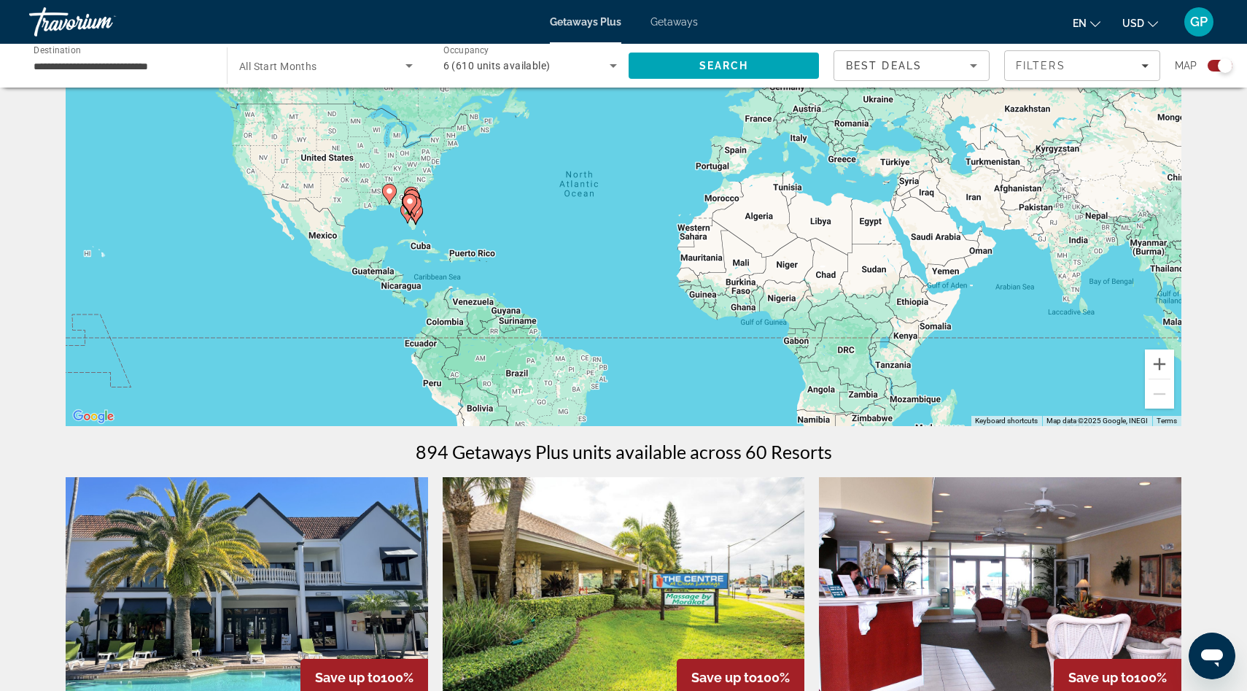
click at [390, 192] on image "Main content" at bounding box center [389, 191] width 9 height 9
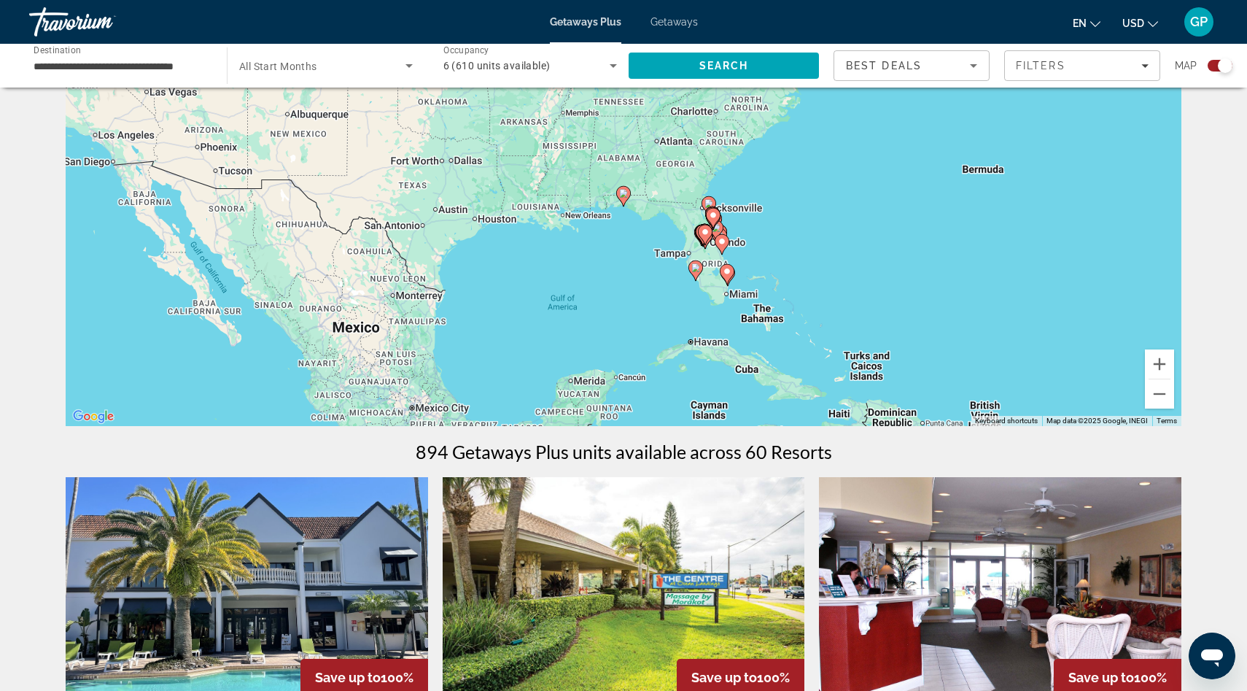
click at [624, 201] on icon "Main content" at bounding box center [623, 196] width 13 height 19
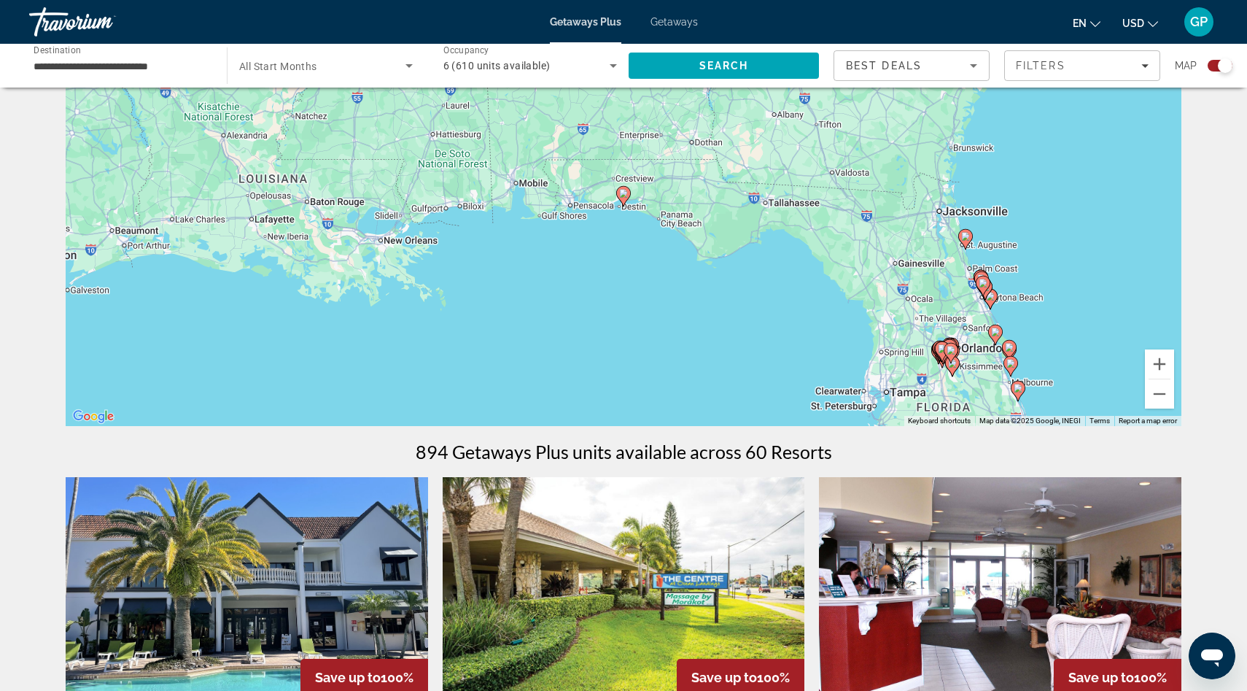
click at [623, 198] on icon "Main content" at bounding box center [623, 196] width 13 height 19
type input "**********"
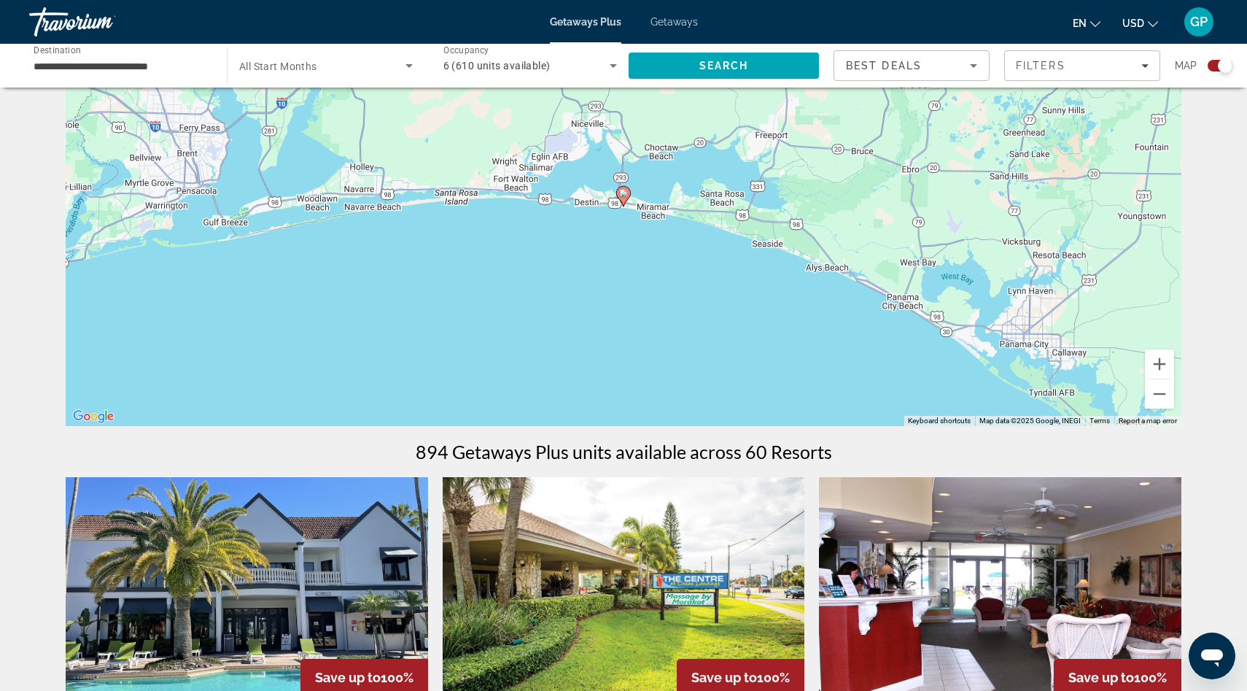
click at [626, 194] on image "Main content" at bounding box center [623, 193] width 9 height 9
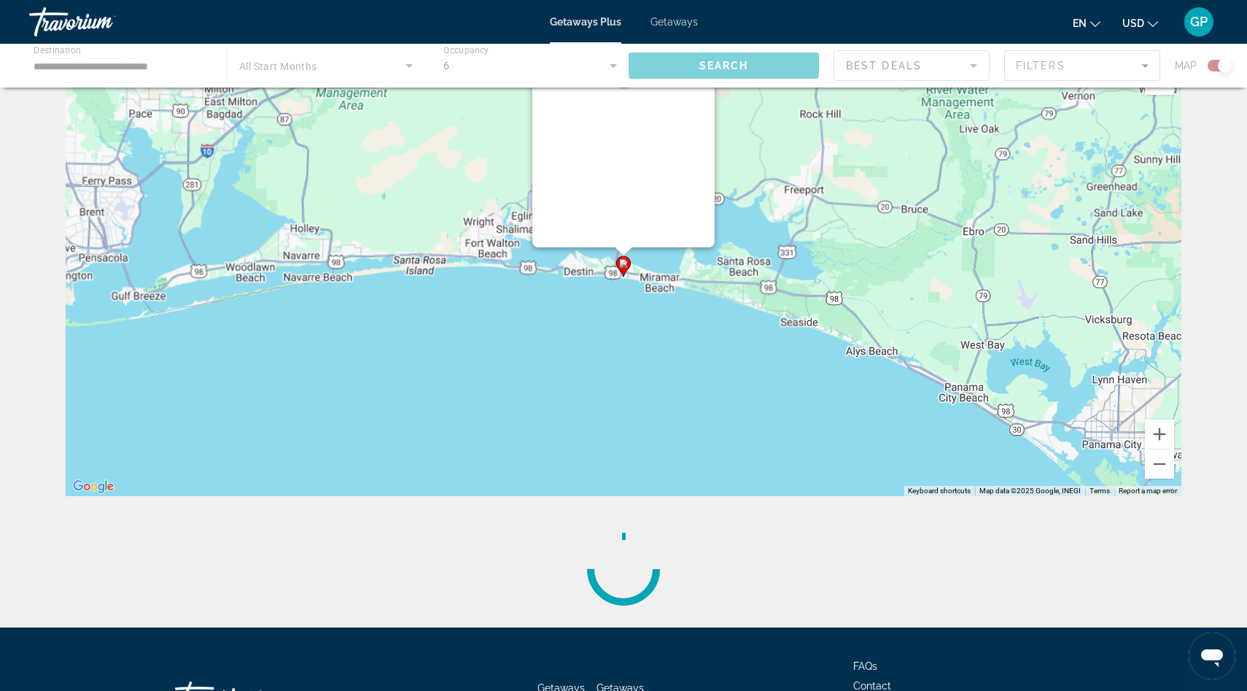
scroll to position [0, 0]
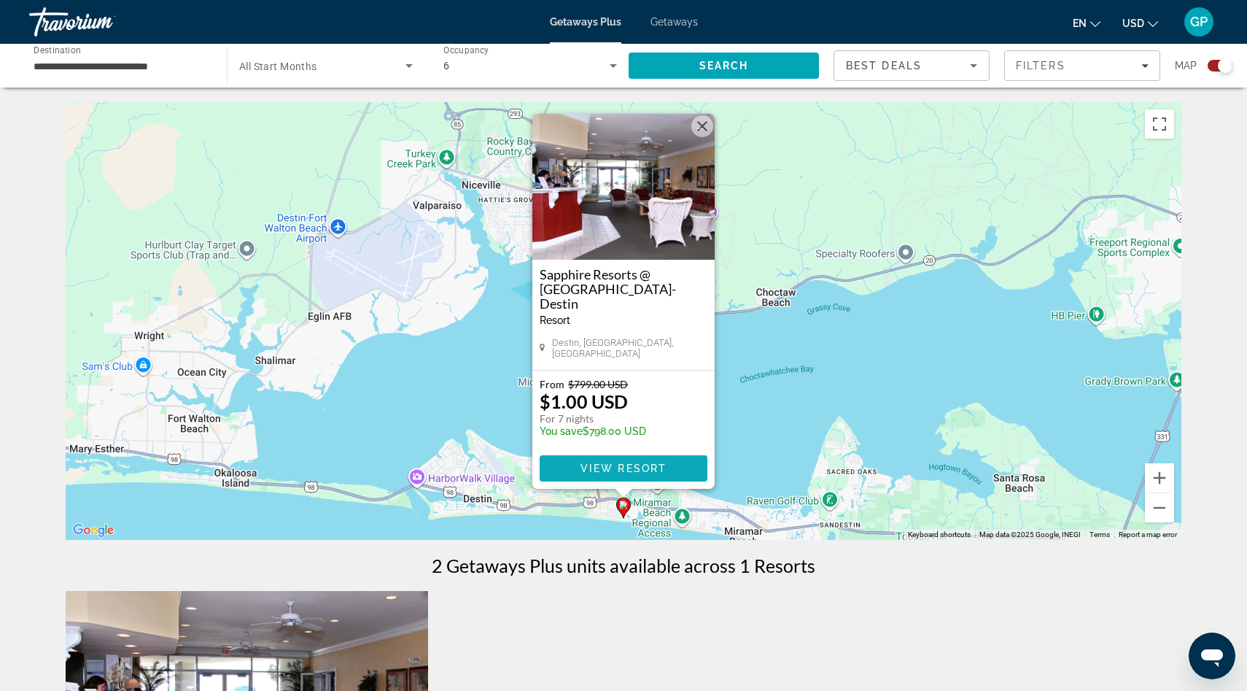
click at [624, 471] on span "View Resort" at bounding box center [624, 469] width 86 height 12
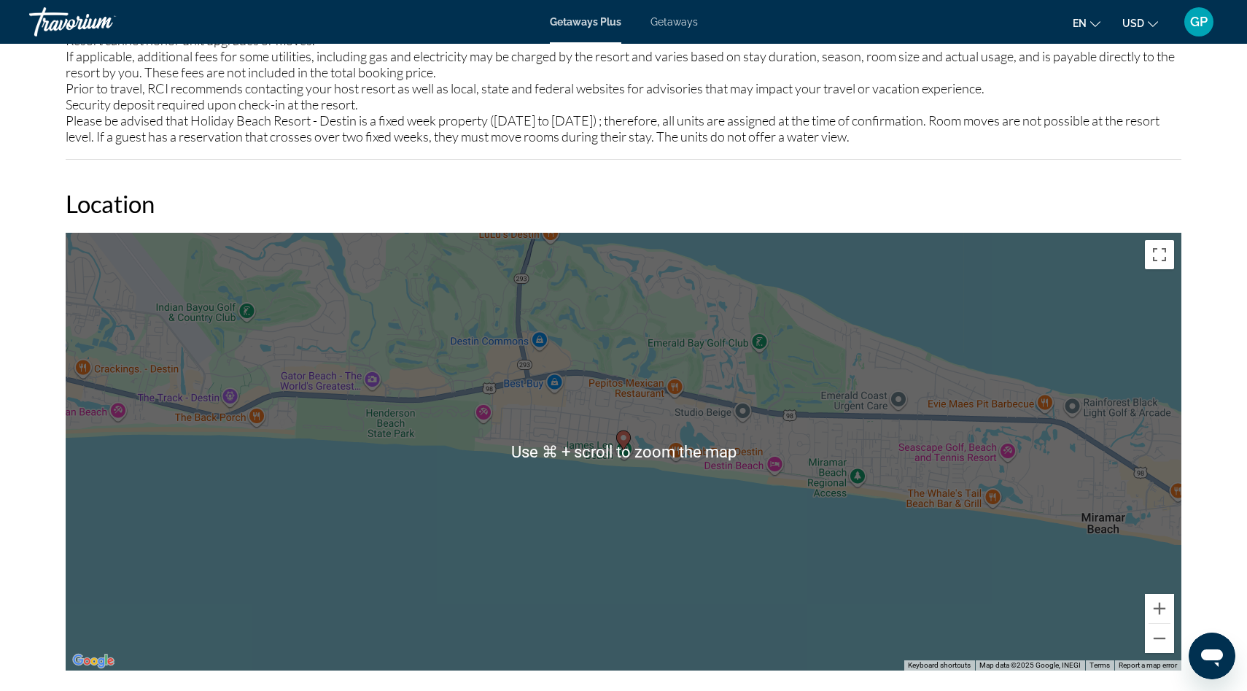
scroll to position [1989, 0]
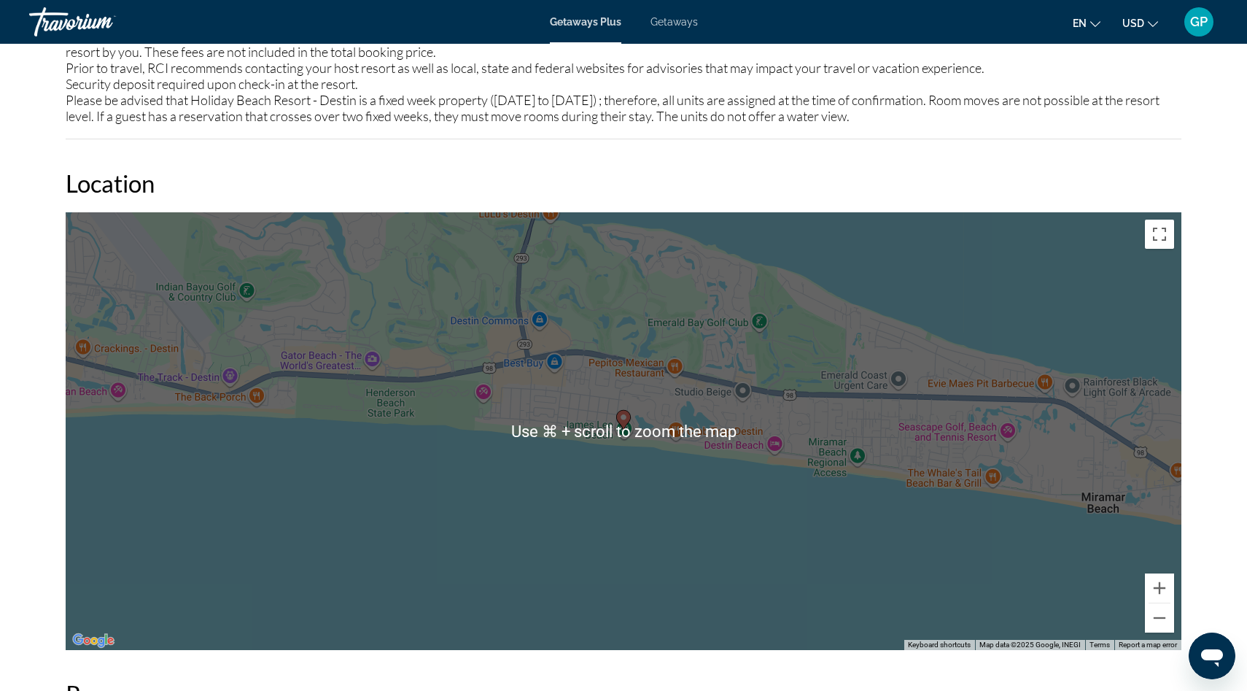
click at [622, 468] on div "To activate drag with keyboard, press Alt + Enter. Once in keyboard drag state,…" at bounding box center [624, 431] width 1116 height 438
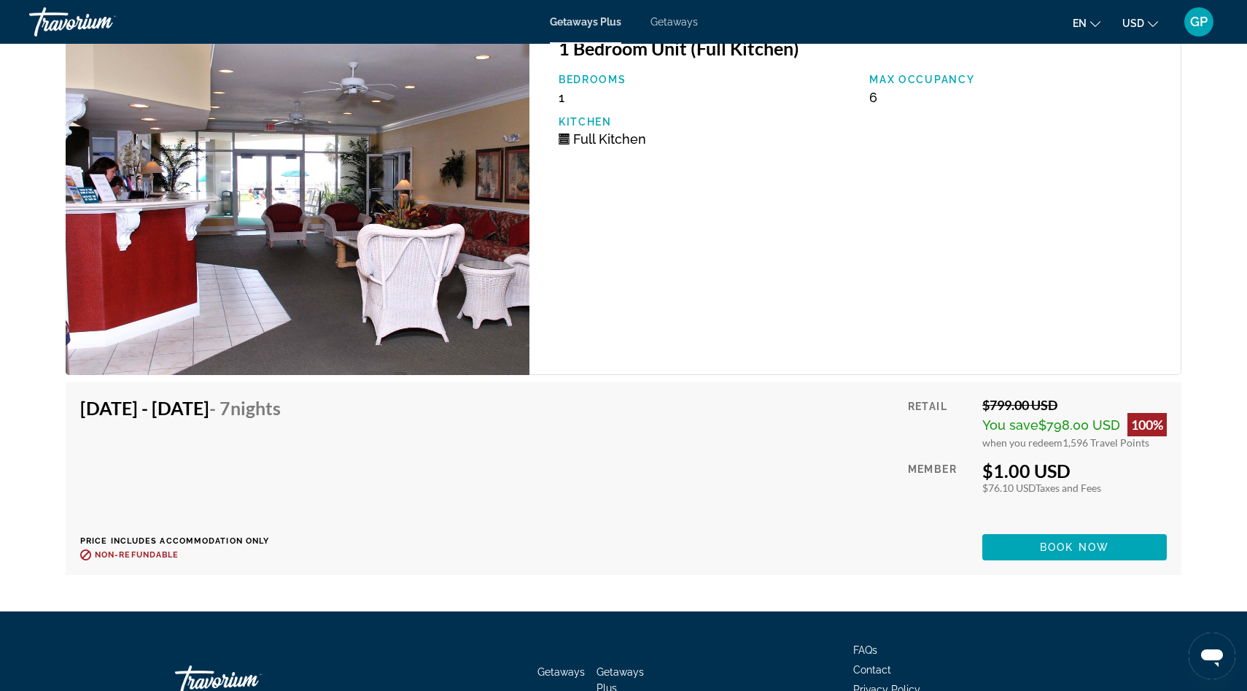
scroll to position [2692, 0]
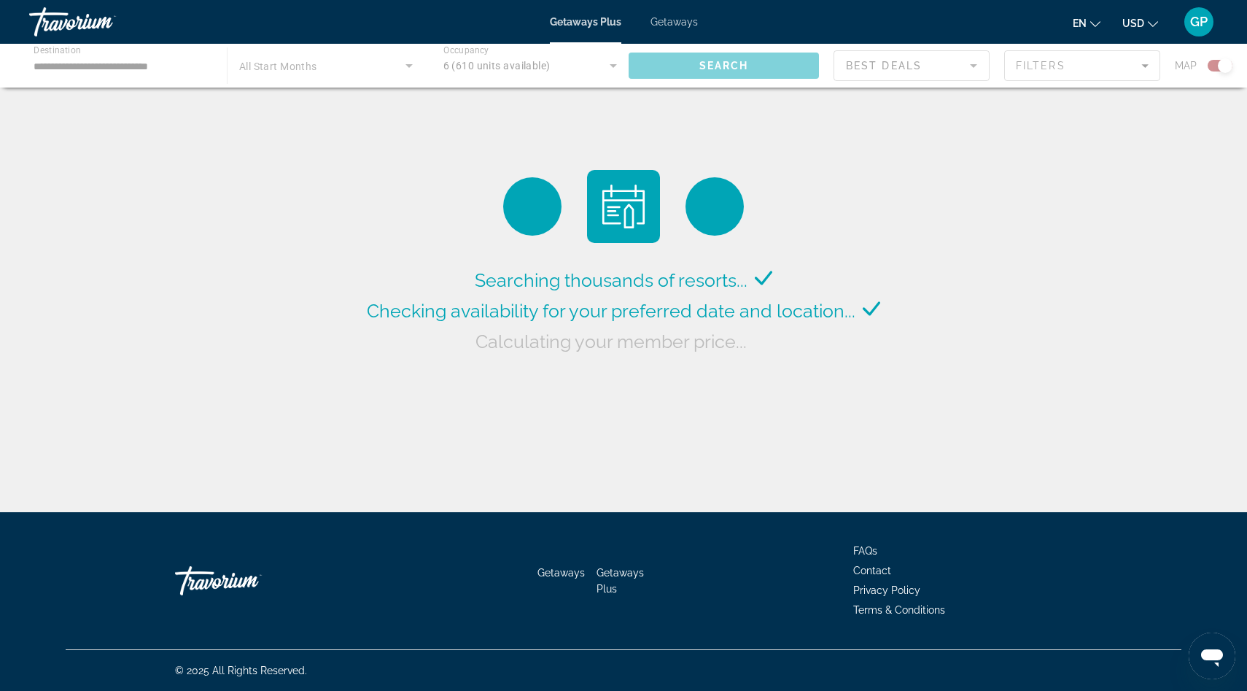
click at [151, 63] on div "Main content" at bounding box center [623, 66] width 1247 height 44
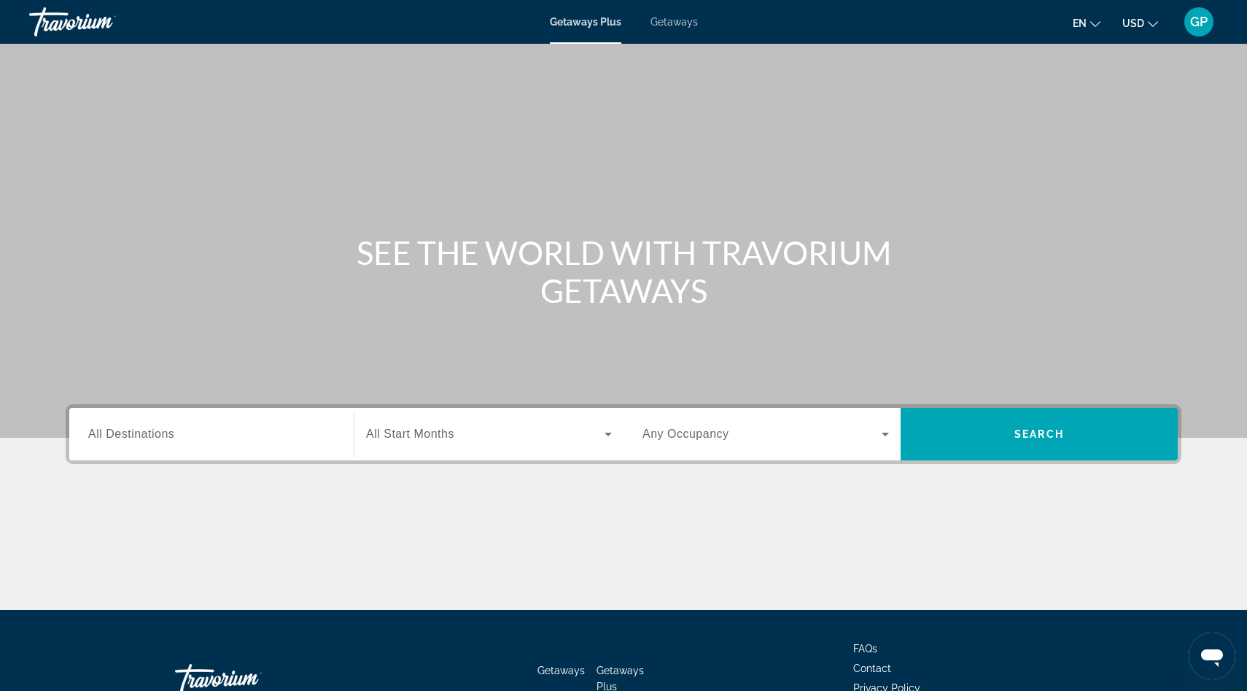
click at [668, 25] on span "Getaways" at bounding box center [674, 22] width 47 height 12
click at [186, 443] on div "Search widget" at bounding box center [211, 435] width 247 height 42
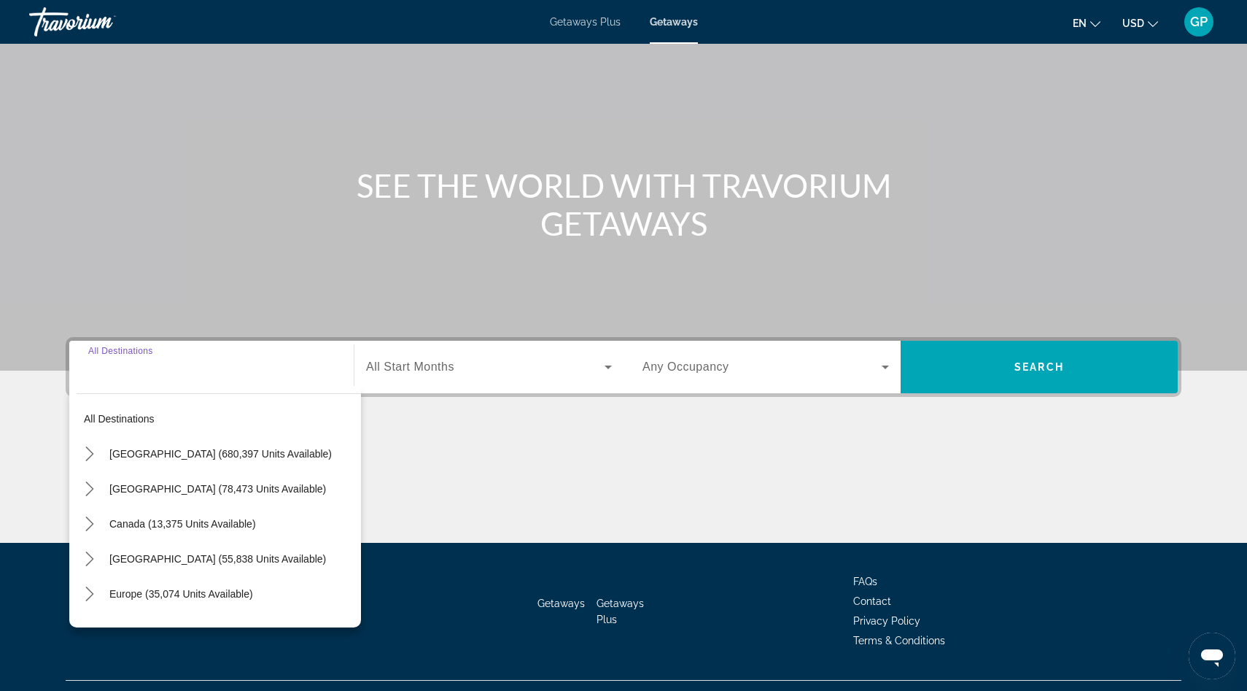
scroll to position [98, 0]
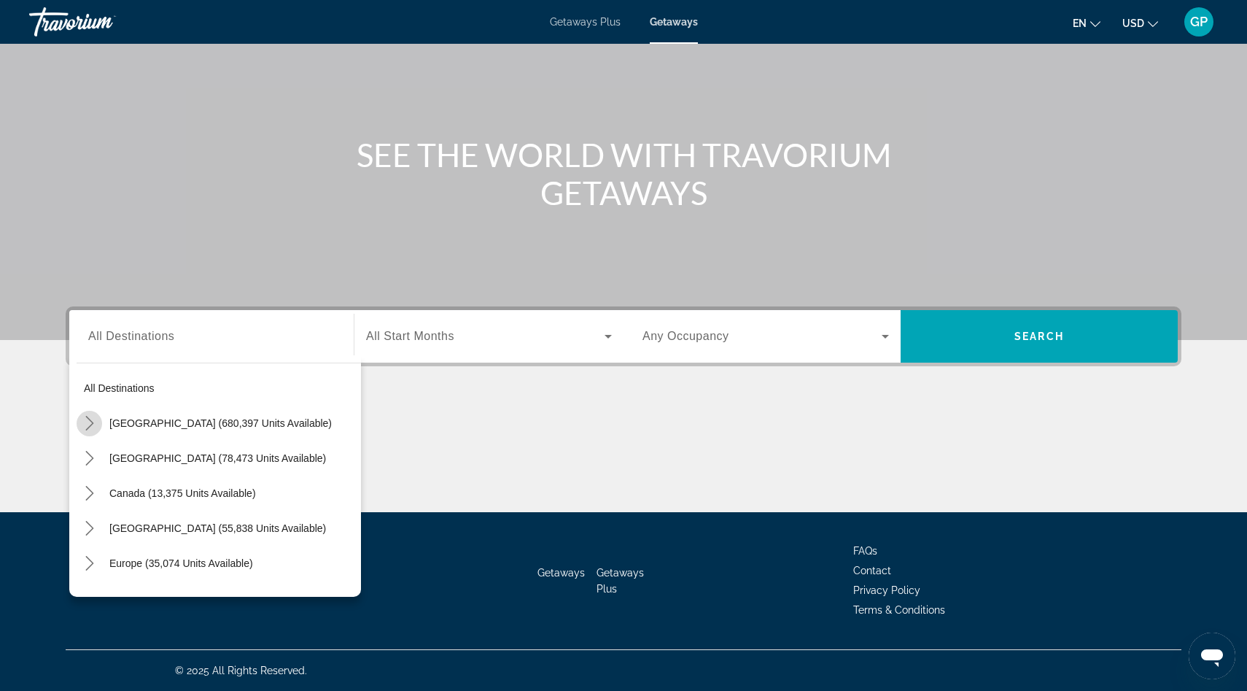
click at [90, 426] on icon "Toggle United States (680,397 units available) submenu" at bounding box center [89, 423] width 15 height 15
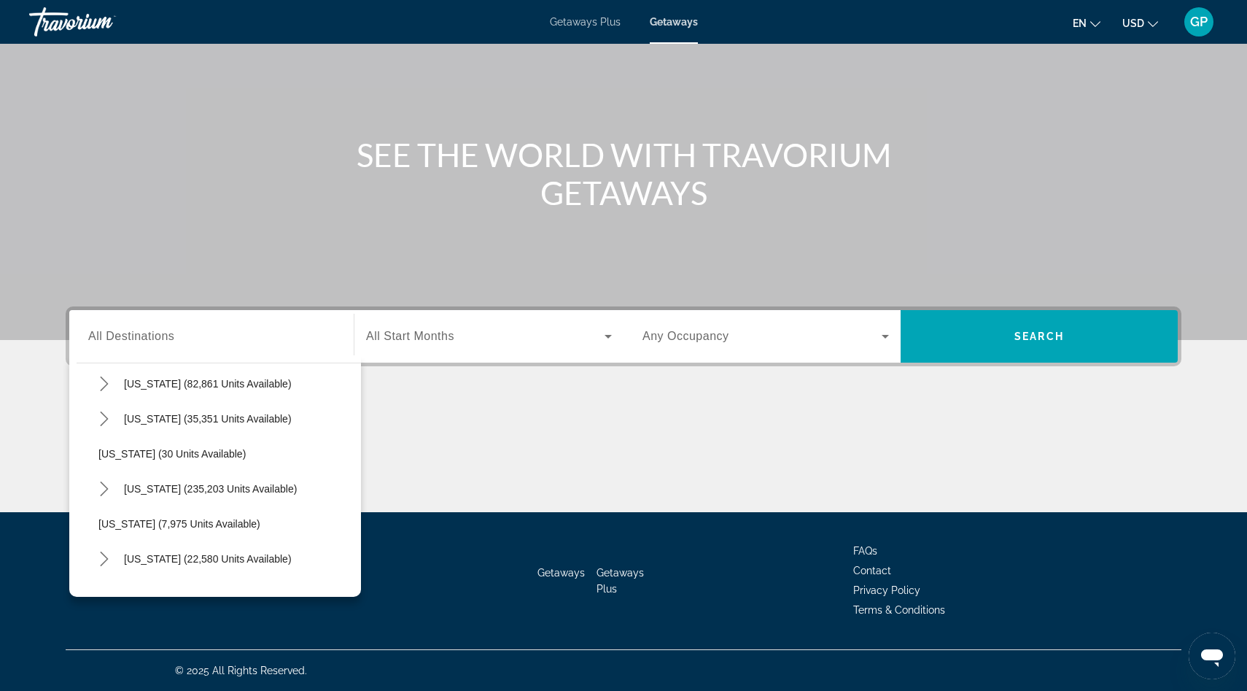
scroll to position [152, 0]
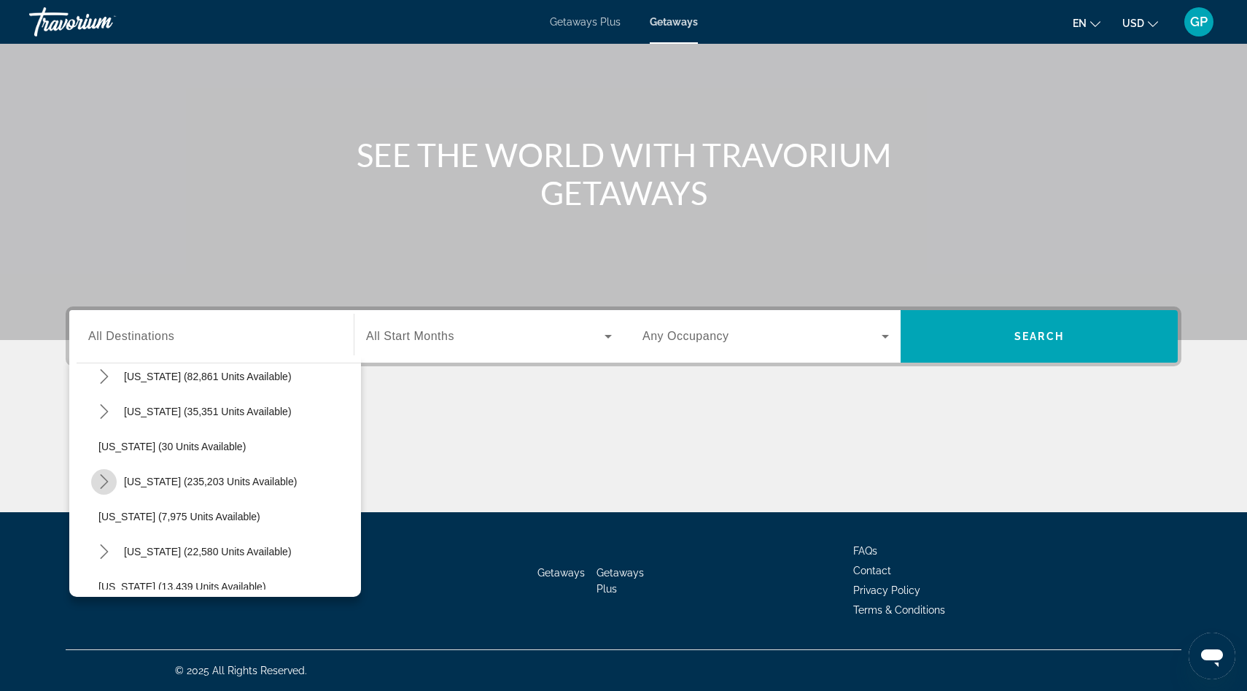
click at [104, 482] on icon "Toggle Florida (235,203 units available) submenu" at bounding box center [104, 481] width 15 height 15
click at [183, 584] on span "West Coast (73,710 units available)" at bounding box center [221, 587] width 217 height 12
type input "**********"
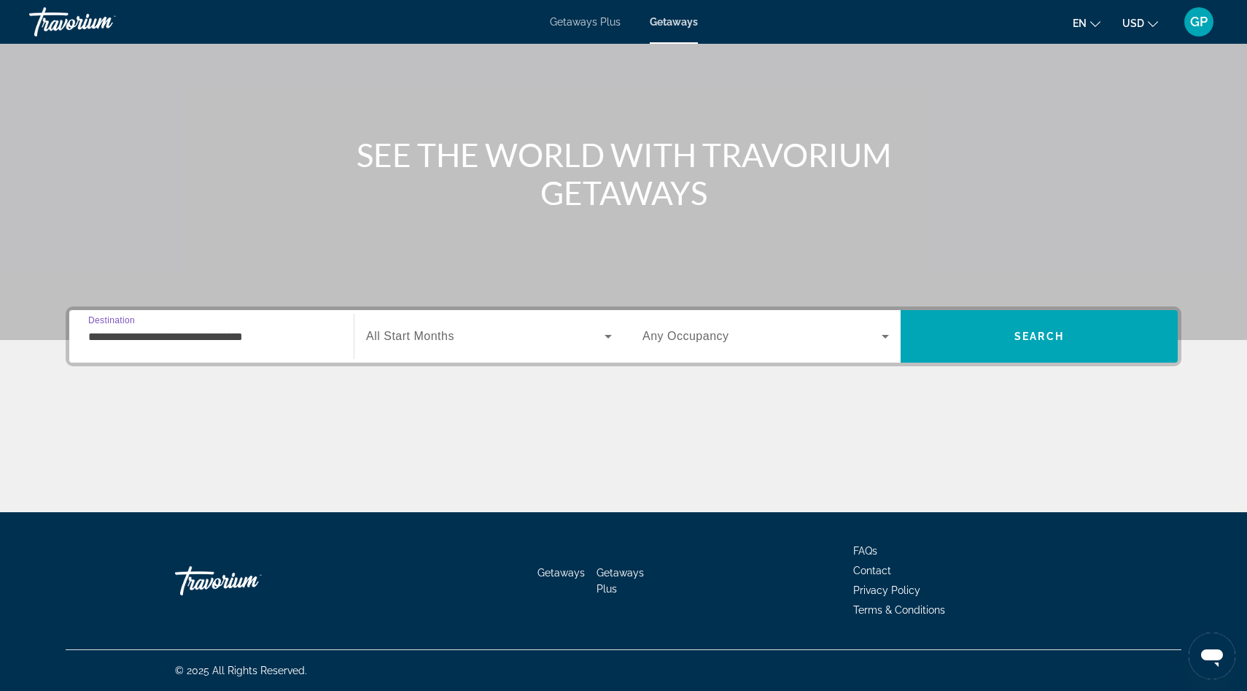
click at [610, 337] on icon "Search widget" at bounding box center [609, 337] width 18 height 18
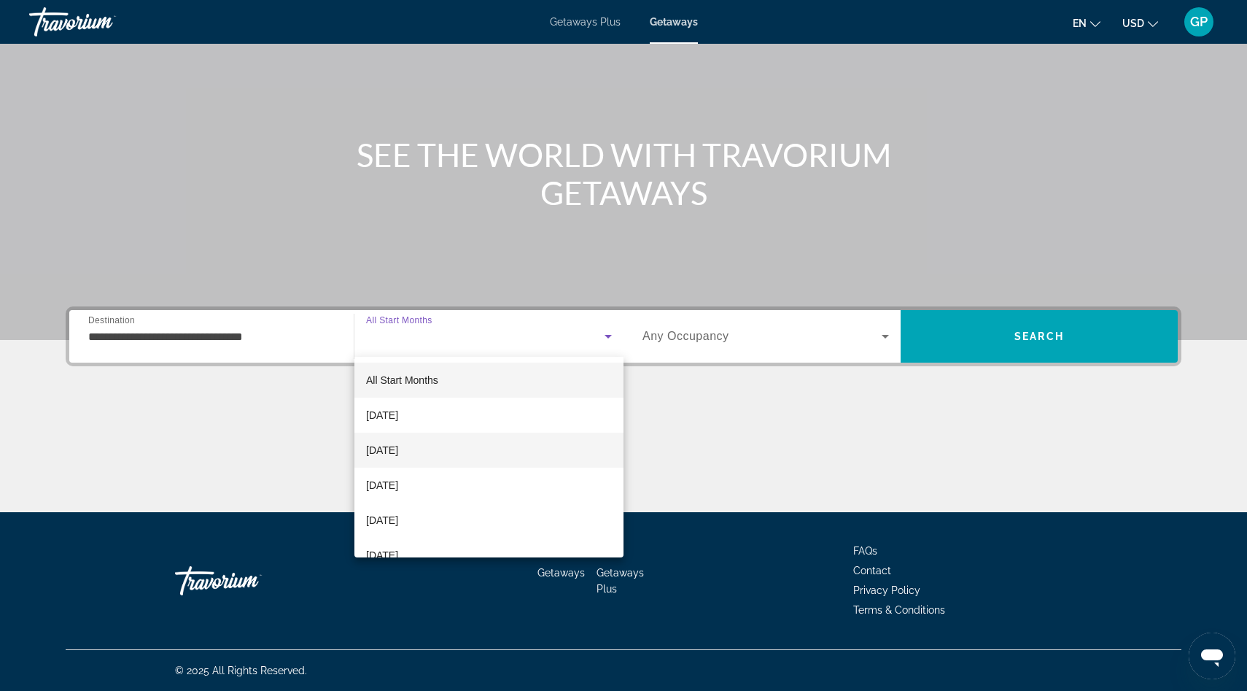
click at [506, 449] on mat-option "[DATE]" at bounding box center [489, 450] width 269 height 35
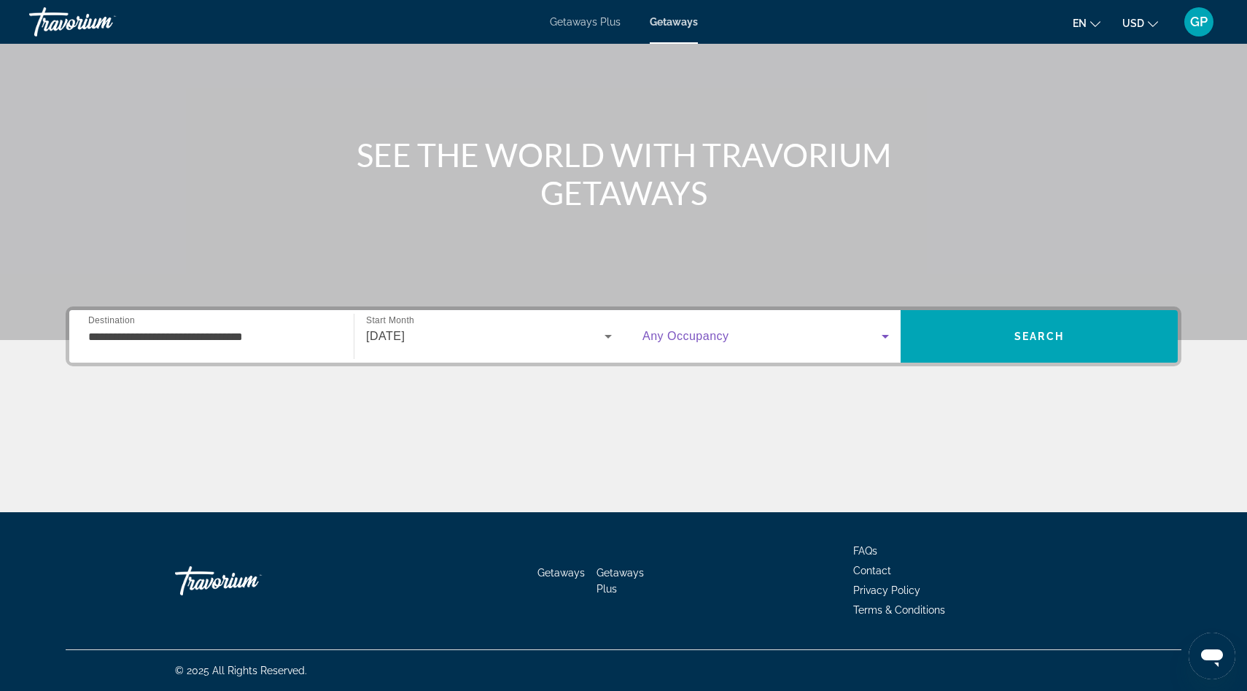
click at [885, 340] on icon "Search widget" at bounding box center [886, 337] width 18 height 18
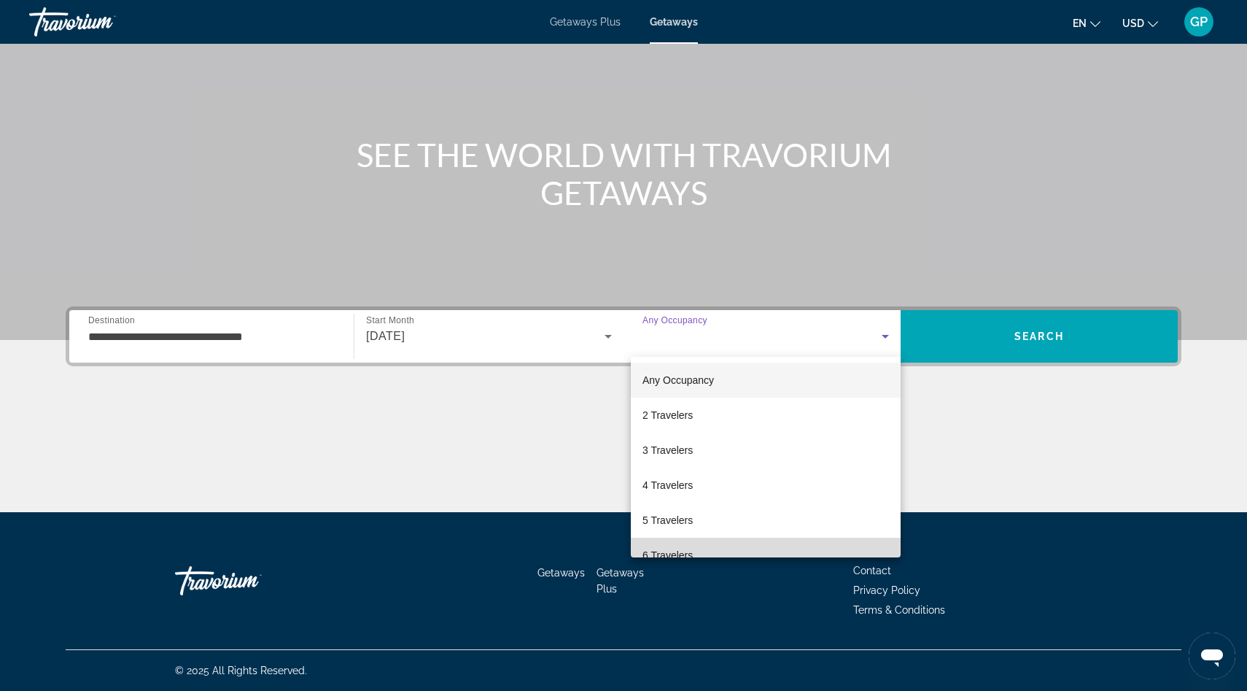
click at [646, 554] on span "6 Travelers" at bounding box center [668, 555] width 50 height 18
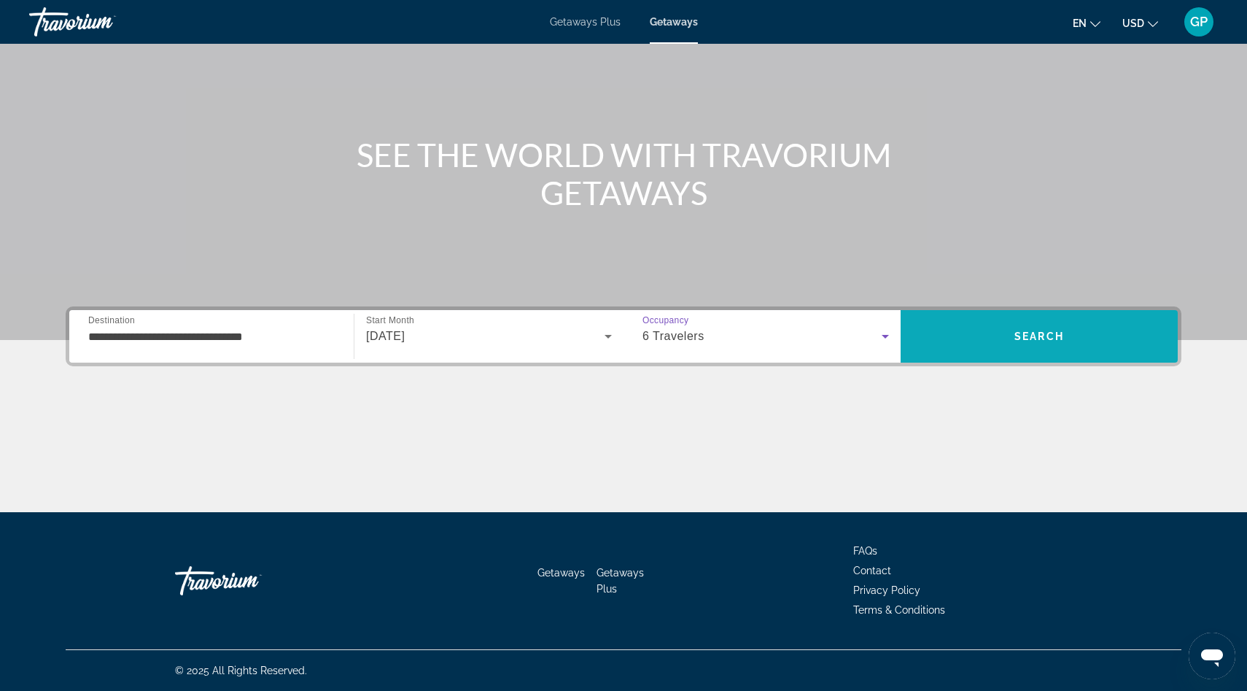
click at [1088, 336] on span "Search" at bounding box center [1039, 336] width 277 height 35
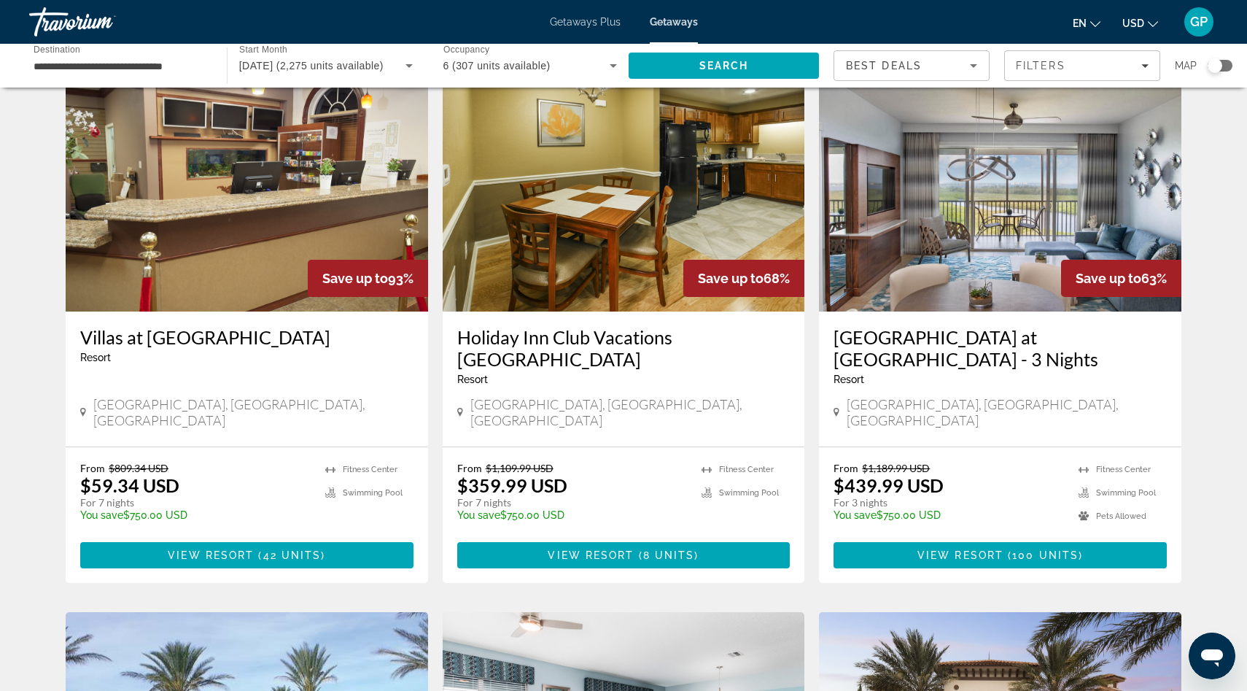
scroll to position [61, 0]
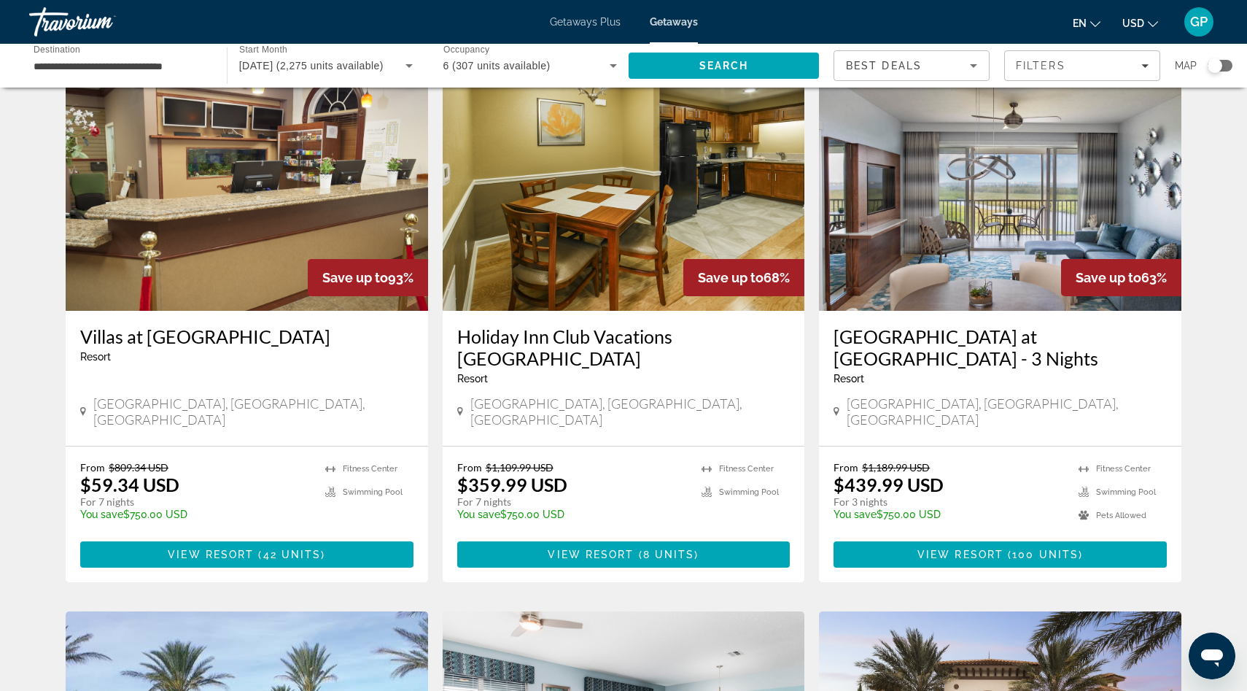
click at [277, 235] on img "Main content" at bounding box center [247, 193] width 363 height 233
